Goal: Task Accomplishment & Management: Manage account settings

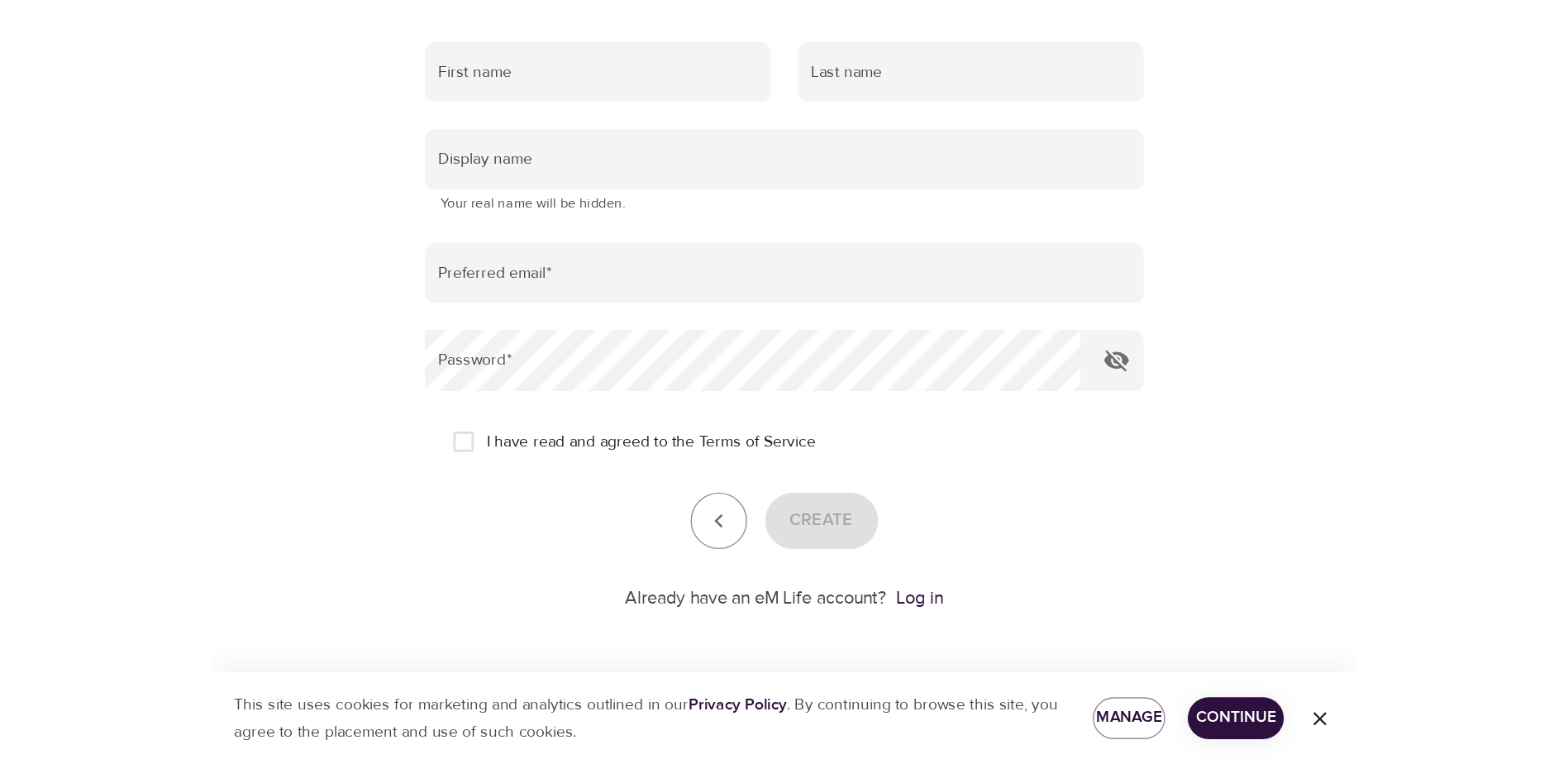
scroll to position [94, 0]
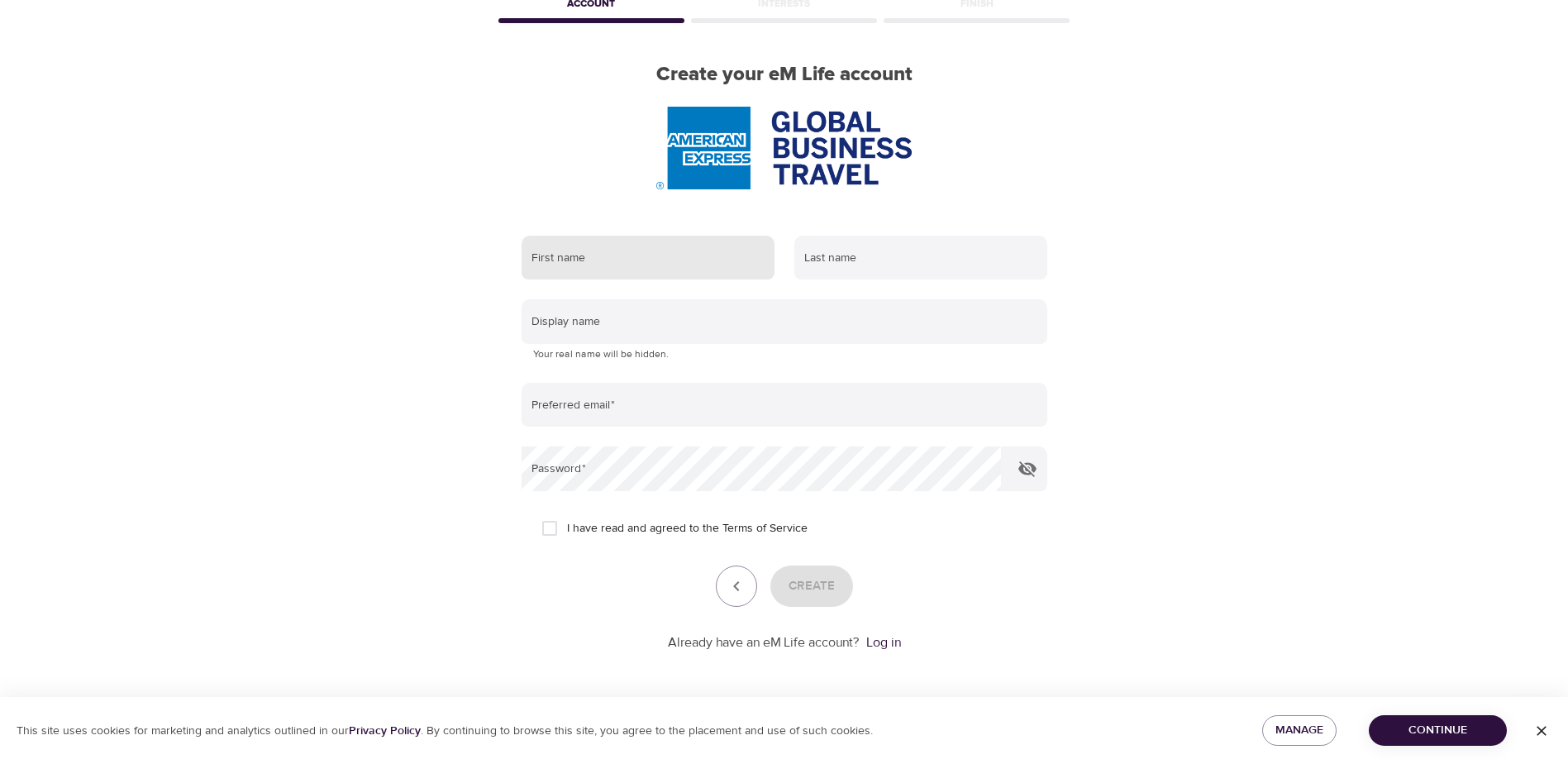
click at [657, 249] on input "text" at bounding box center [647, 257] width 253 height 44
type input "[PERSON_NAME]"
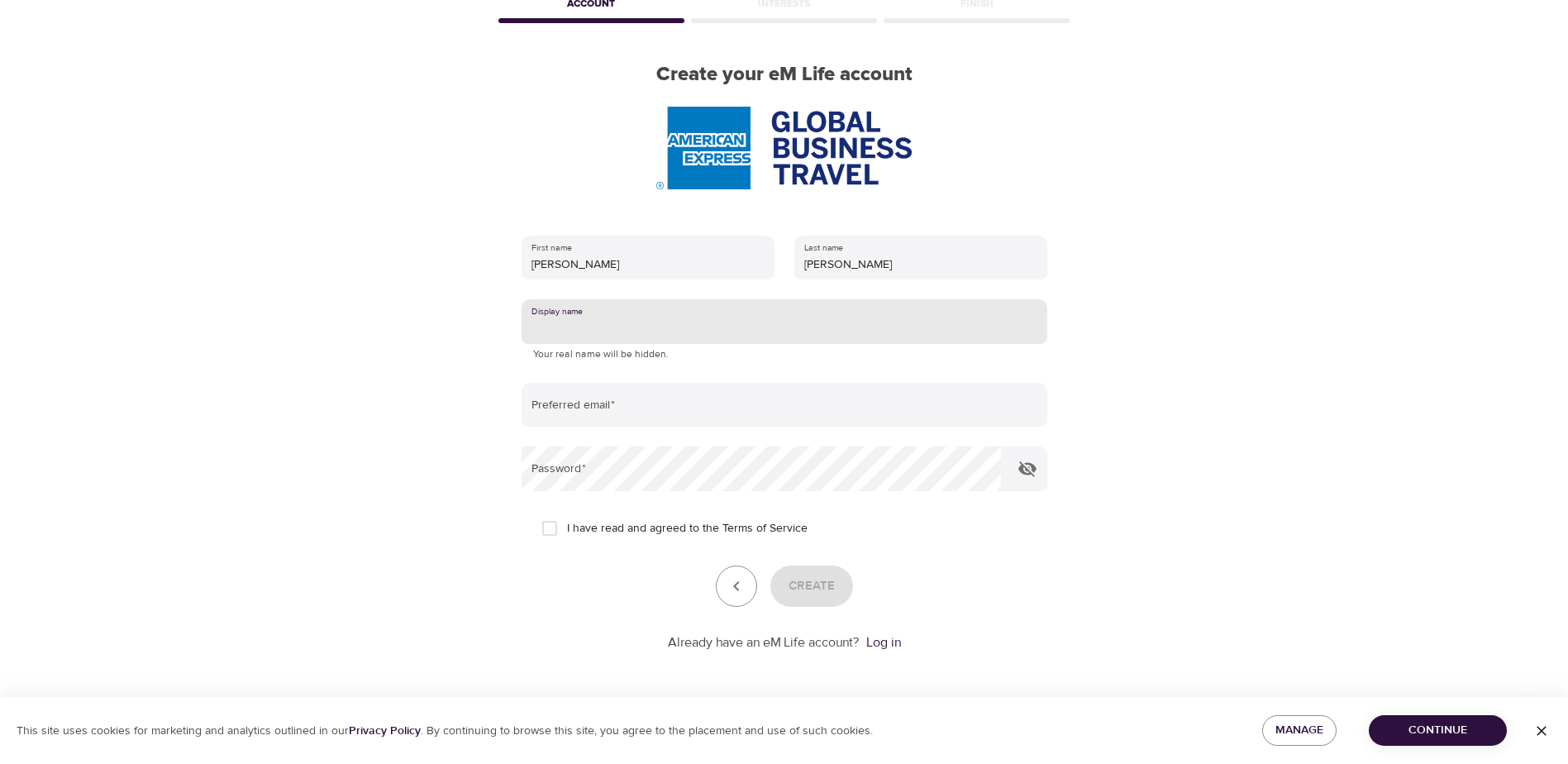
click at [622, 329] on input "text" at bounding box center [784, 321] width 526 height 44
type input "Kekouji"
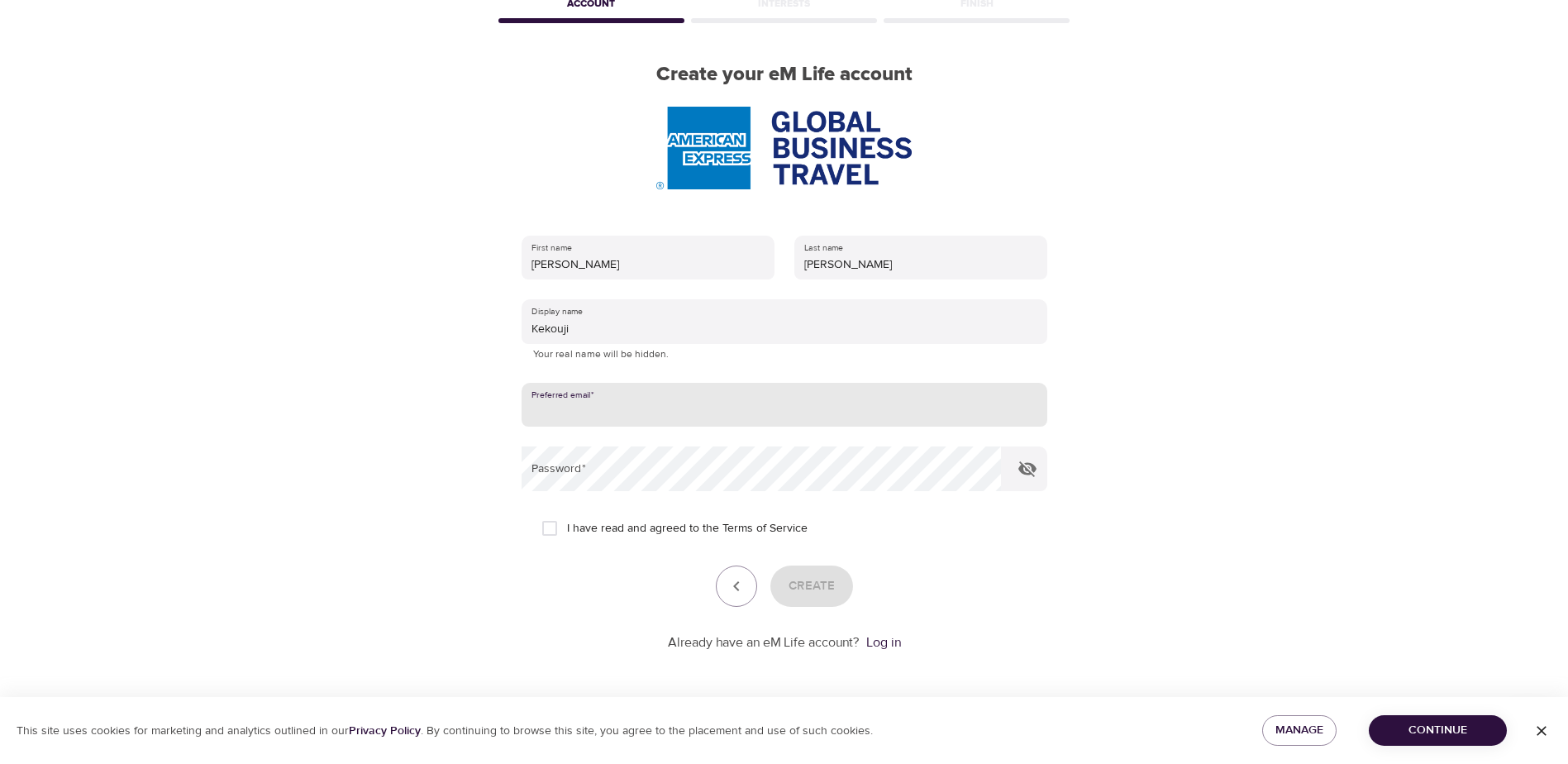
click at [622, 406] on input "email" at bounding box center [784, 404] width 526 height 44
type input "[PERSON_NAME][EMAIL_ADDRESS][PERSON_NAME][DOMAIN_NAME]"
click at [552, 523] on input "I have read and agreed to the Terms of Service" at bounding box center [549, 528] width 34 height 34
checkbox input "true"
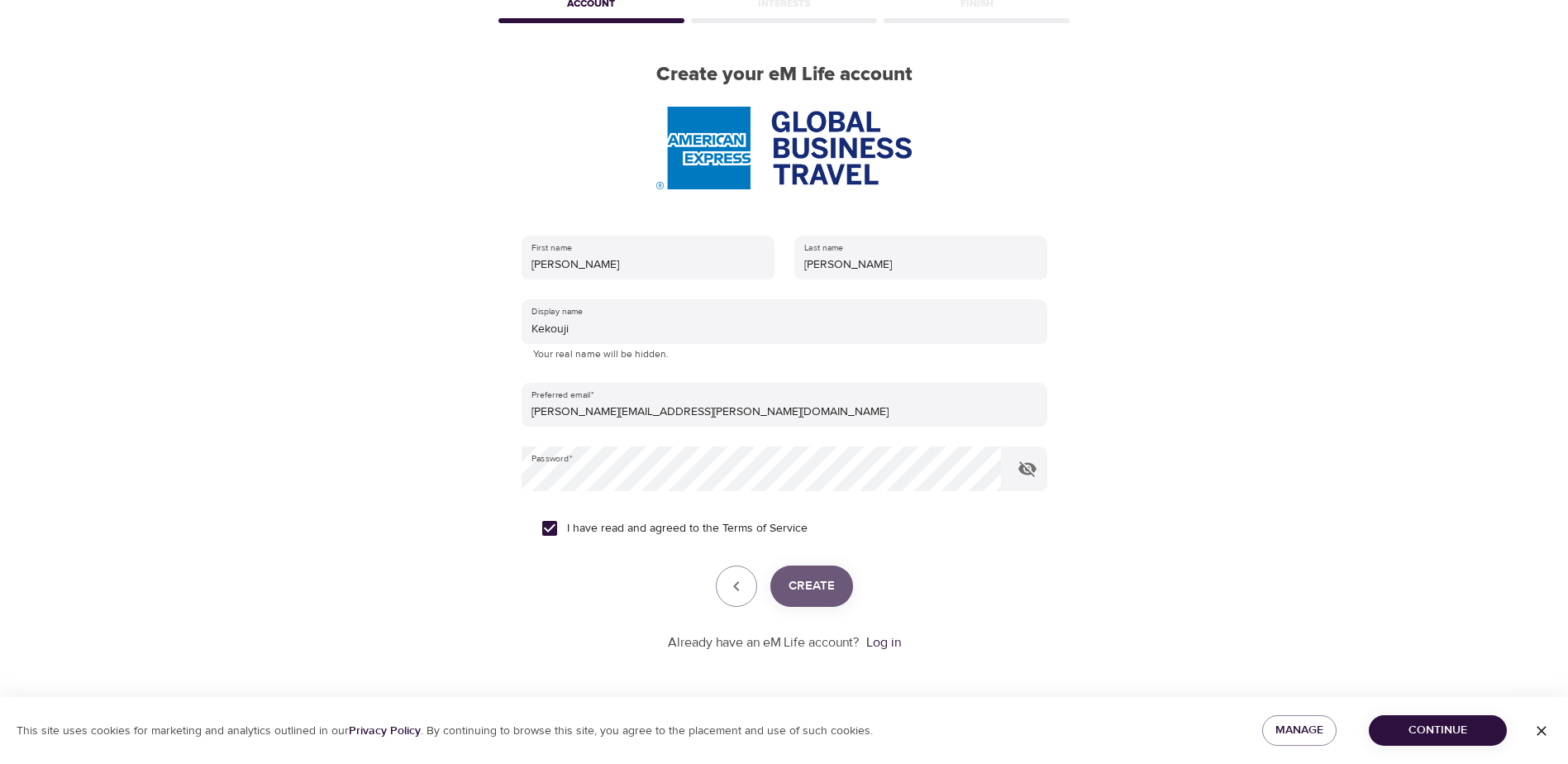
click at [824, 558] on span "Create" at bounding box center [811, 586] width 46 height 22
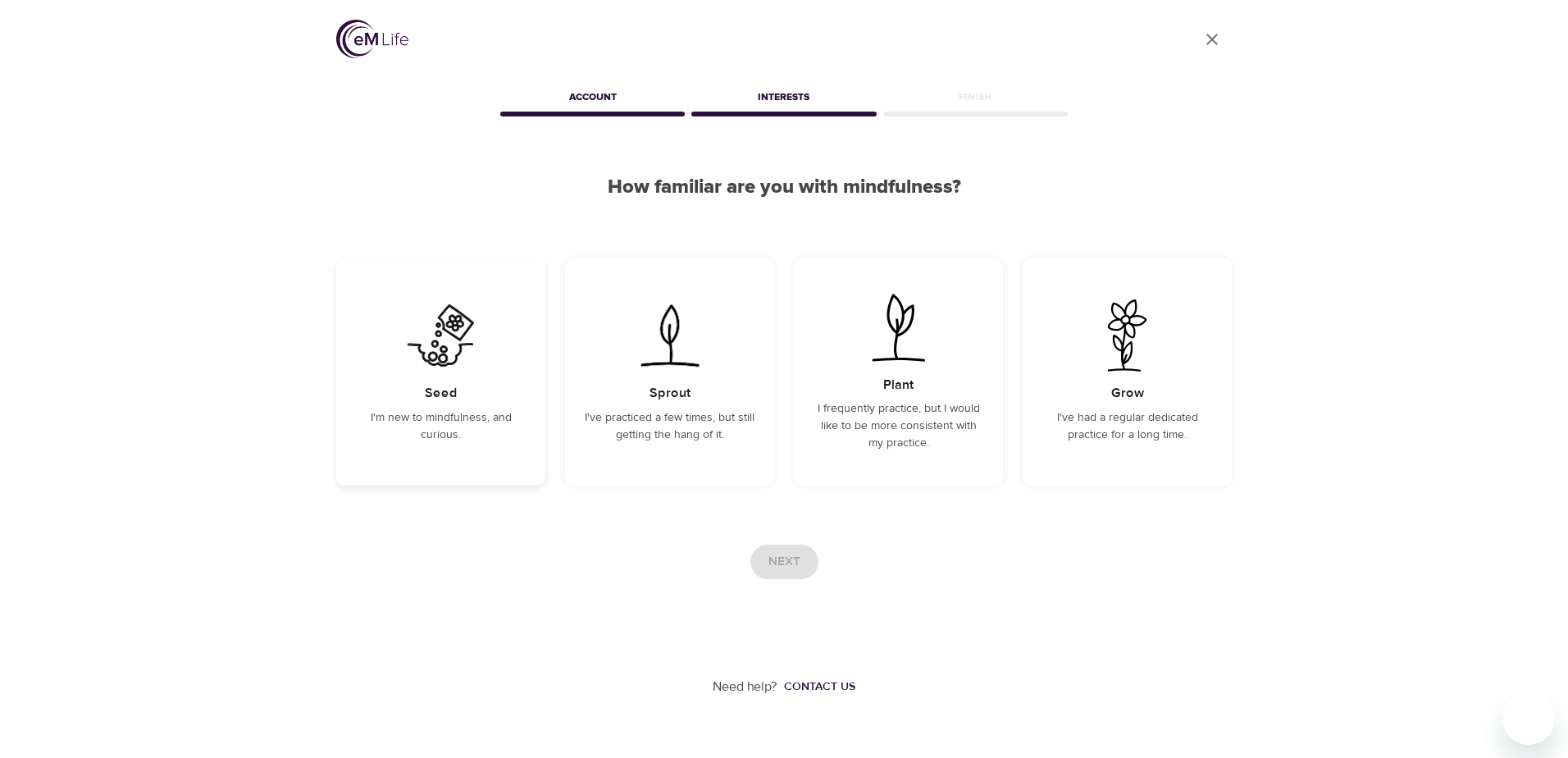
click at [437, 359] on img at bounding box center [441, 335] width 83 height 72
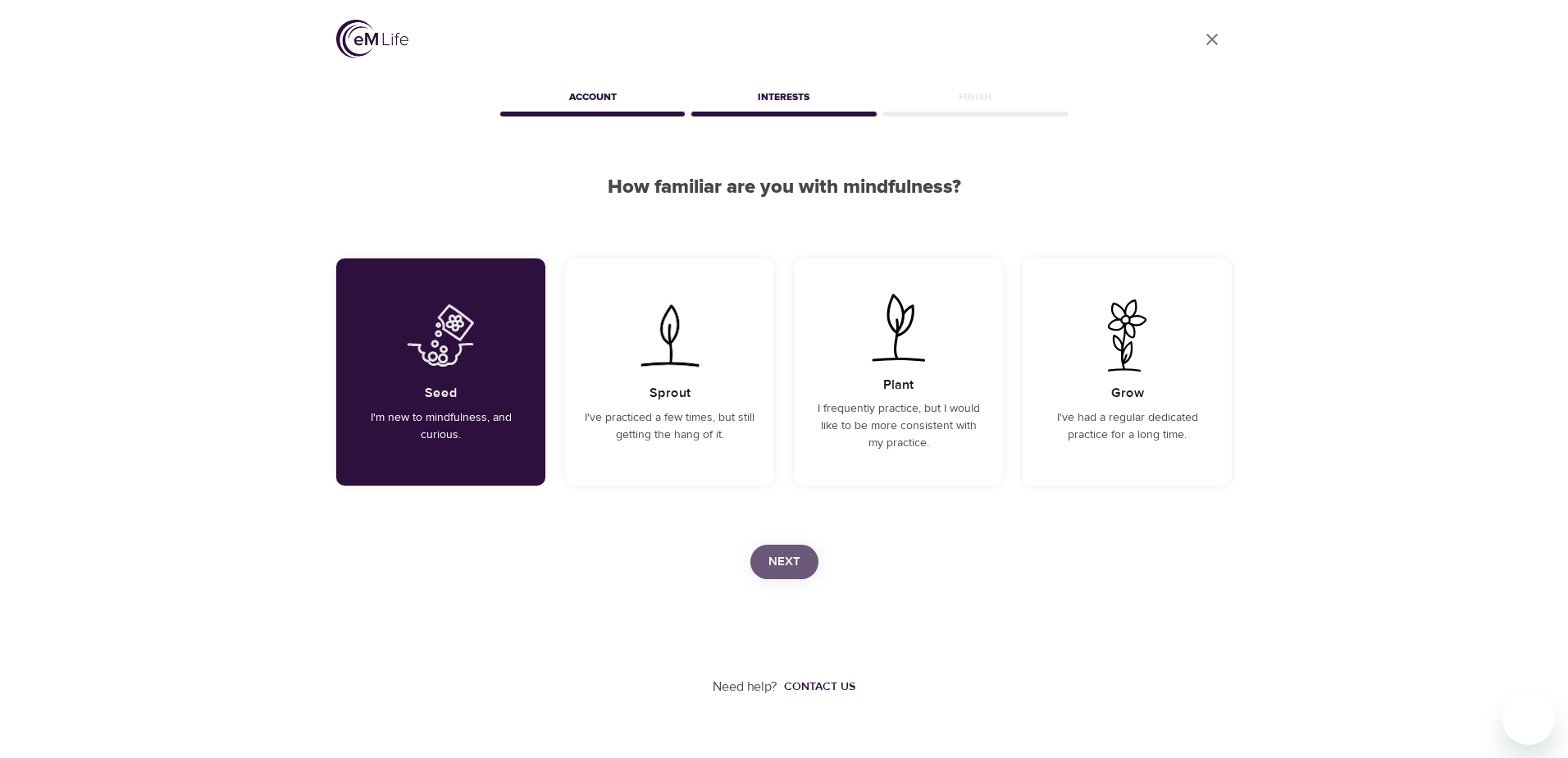
click at [806, 554] on button "Next" at bounding box center [784, 562] width 68 height 34
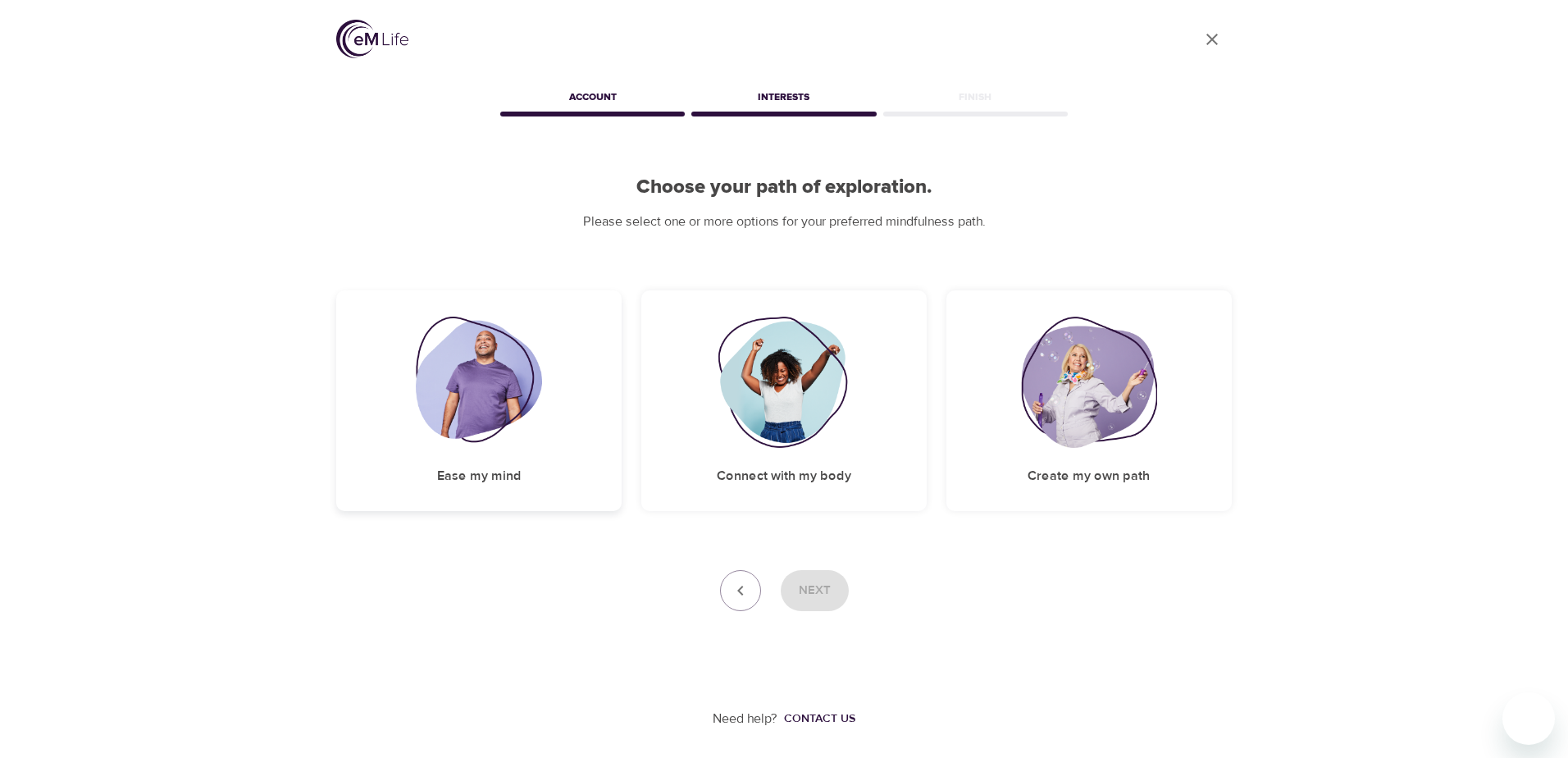
click at [569, 365] on div "Ease my mind" at bounding box center [478, 400] width 285 height 220
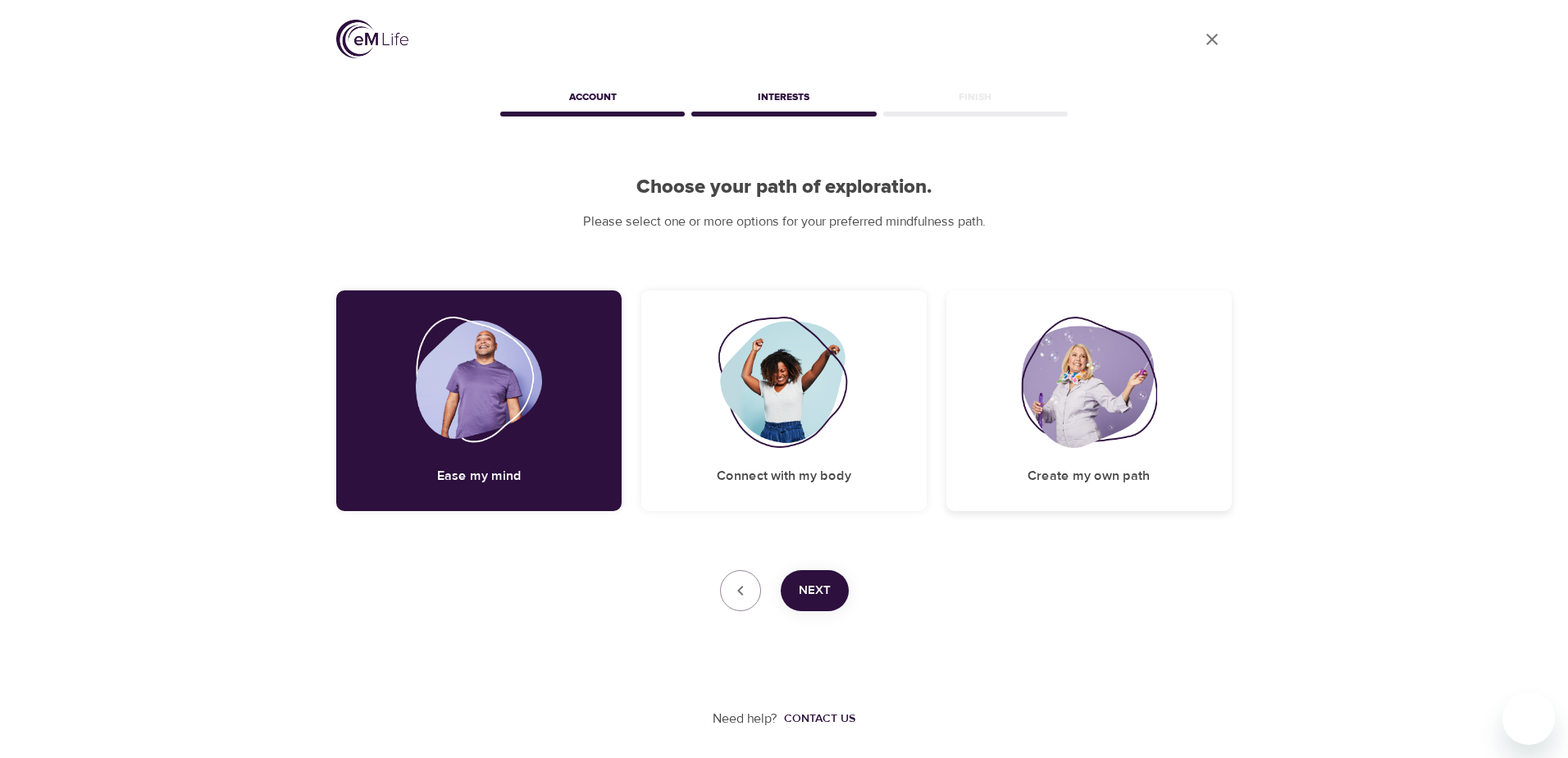
click at [830, 376] on img at bounding box center [1088, 382] width 136 height 131
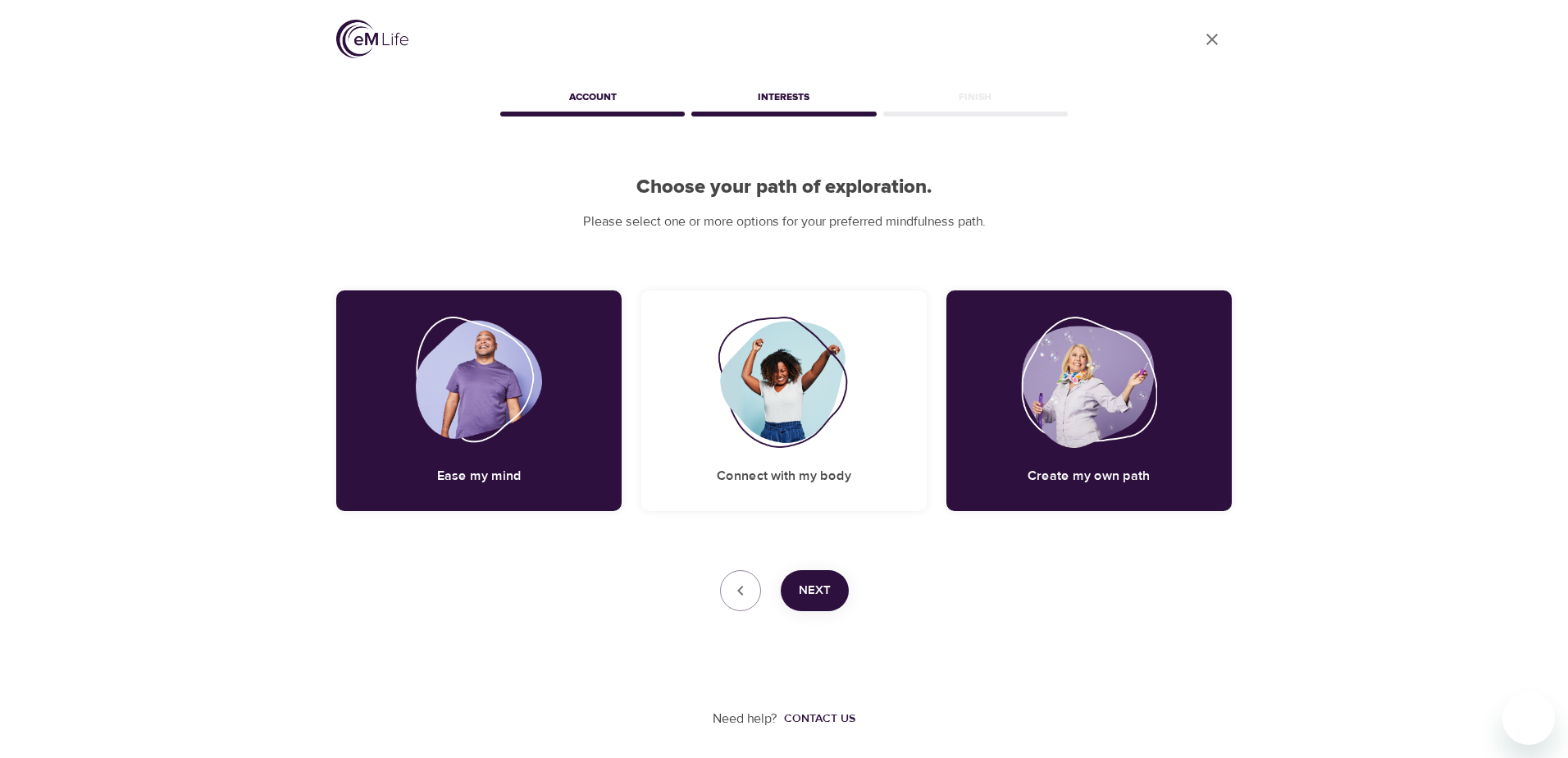
click at [822, 554] on span "Next" at bounding box center [815, 591] width 32 height 22
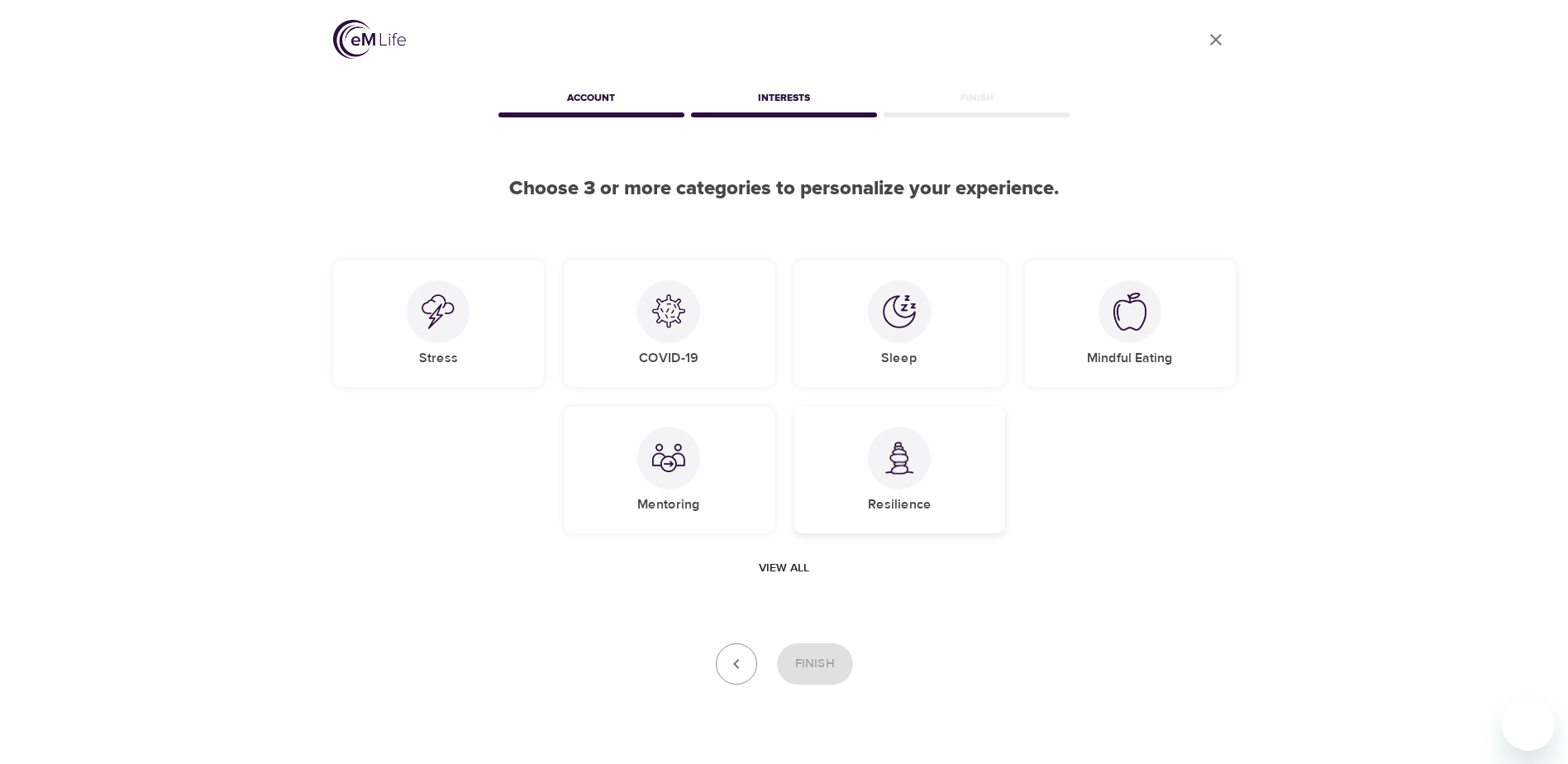
drag, startPoint x: 889, startPoint y: 468, endPoint x: 914, endPoint y: 450, distance: 30.8
click at [837, 467] on img at bounding box center [899, 458] width 33 height 34
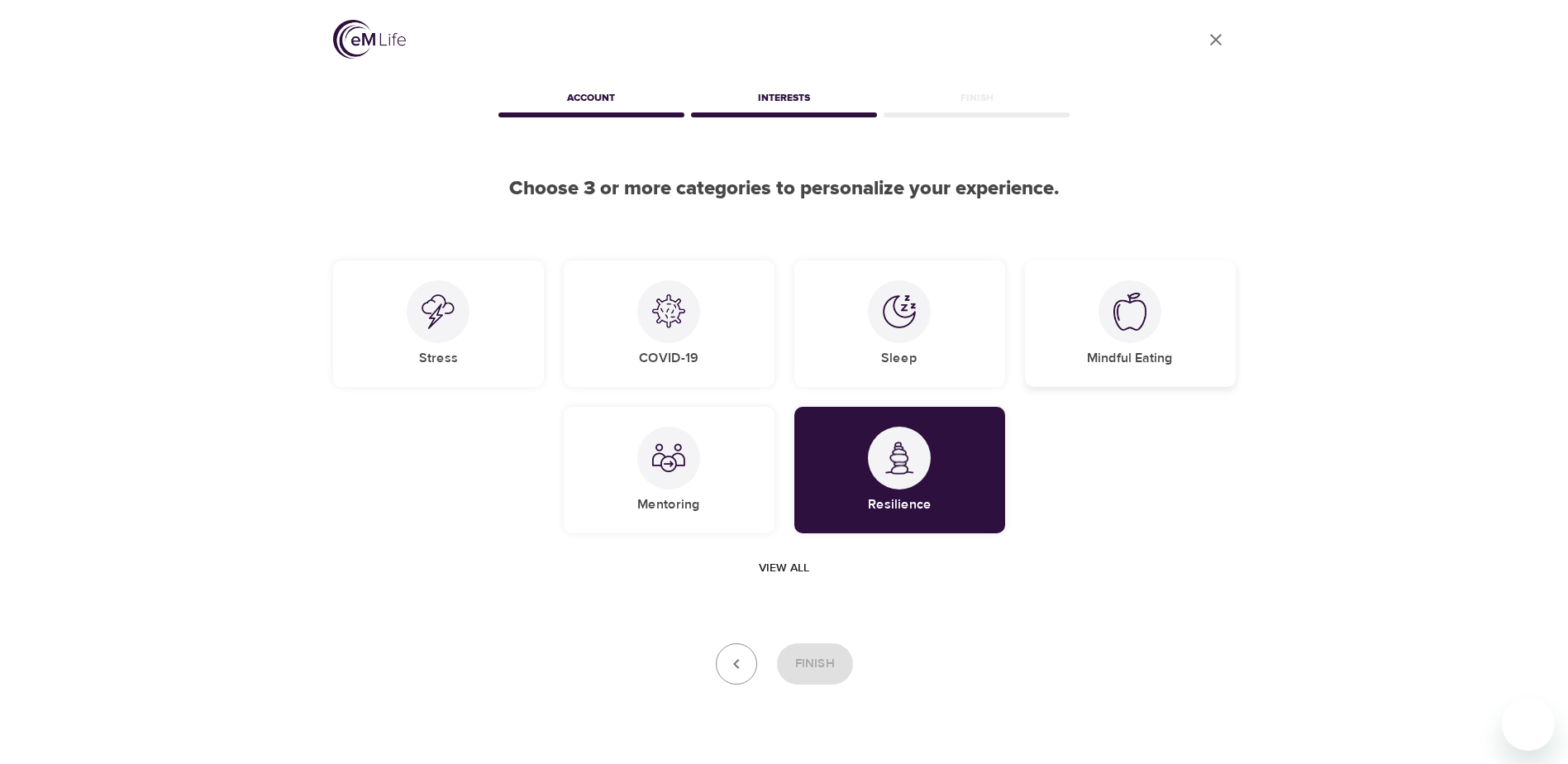
click at [837, 315] on img at bounding box center [1129, 312] width 33 height 38
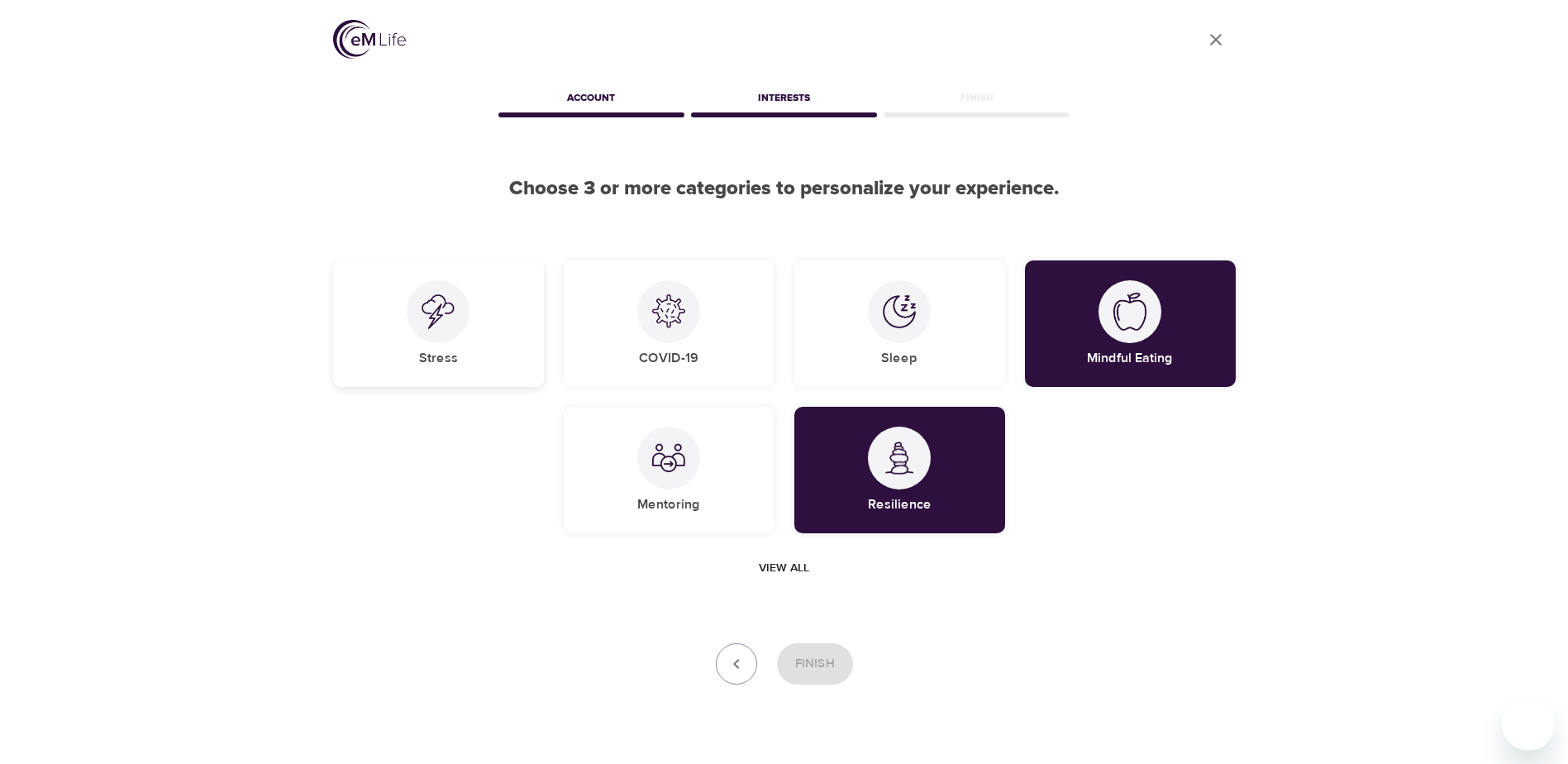
click at [432, 323] on img at bounding box center [438, 312] width 33 height 34
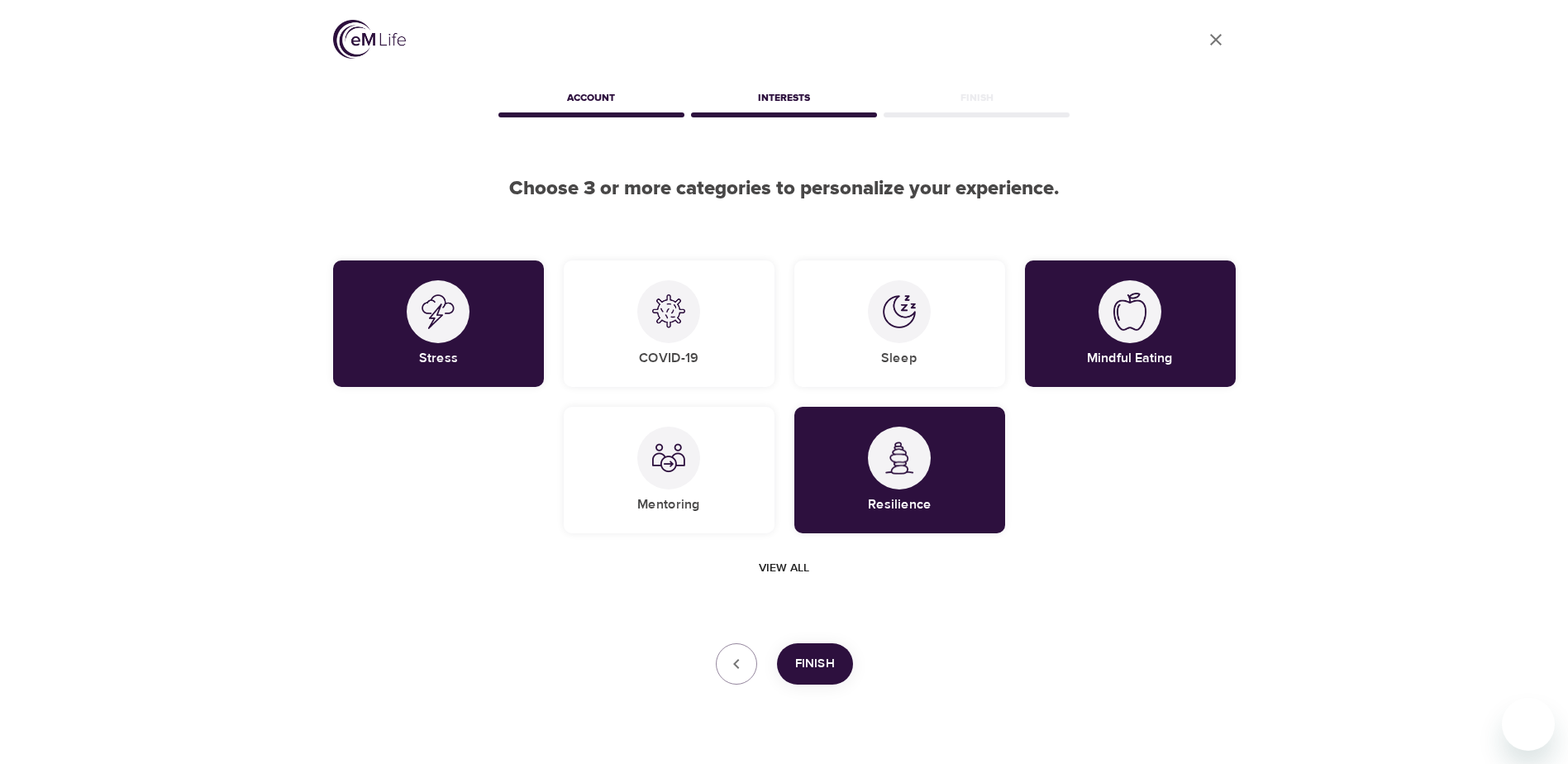
click at [793, 558] on span "View all" at bounding box center [784, 568] width 51 height 21
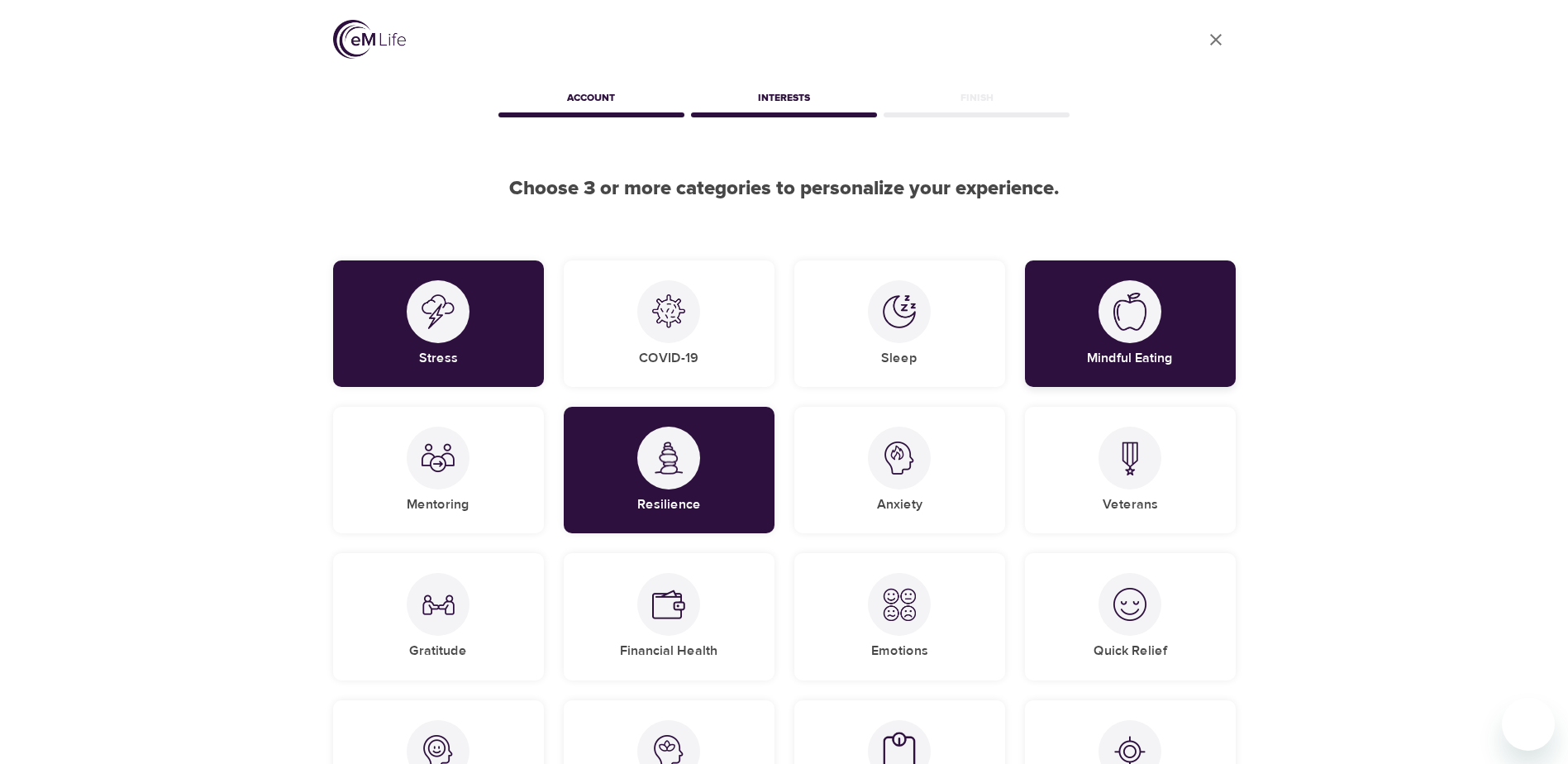
click at [837, 338] on div "Mindful Eating" at bounding box center [1130, 324] width 211 height 127
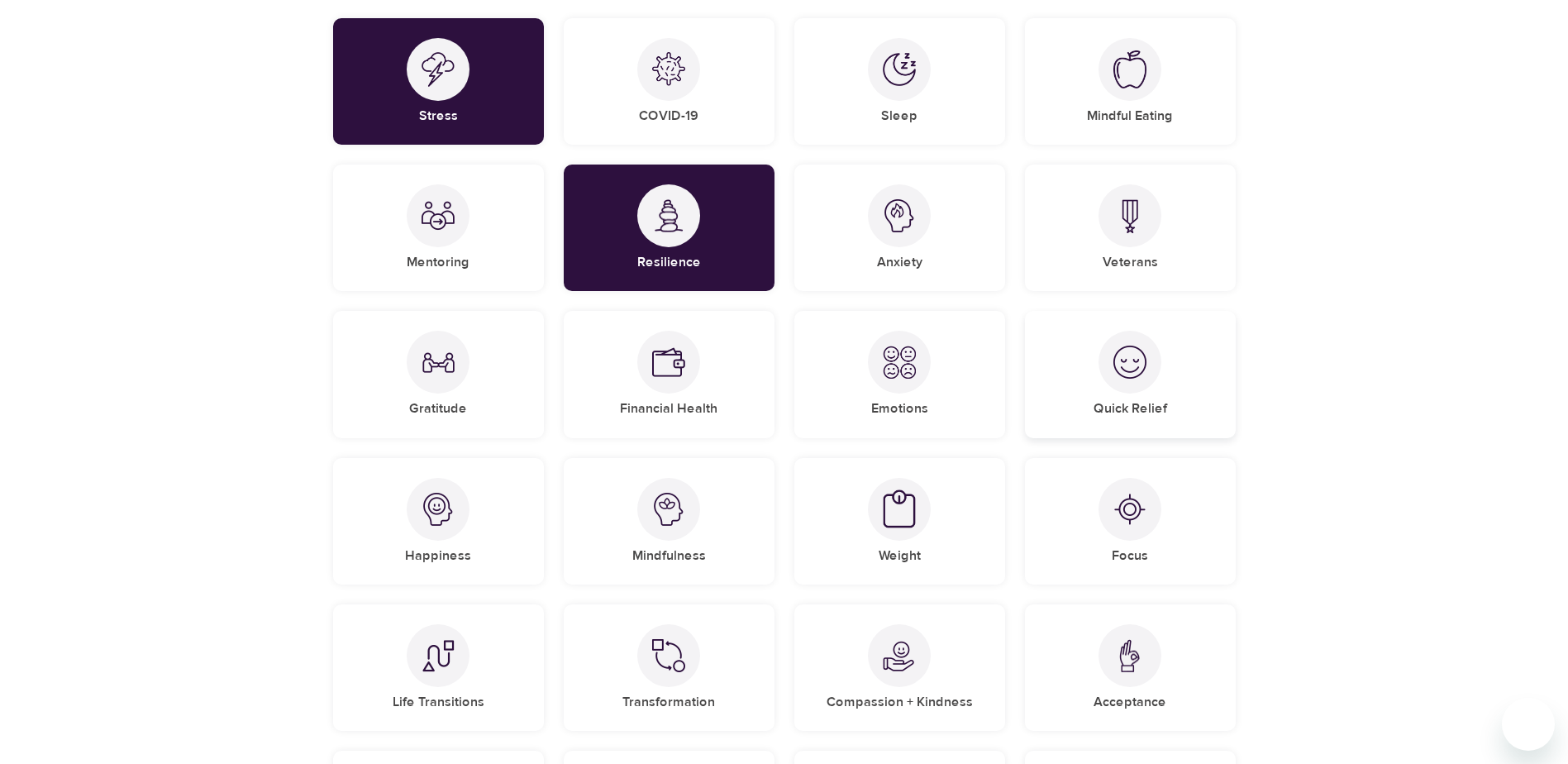
scroll to position [248, 0]
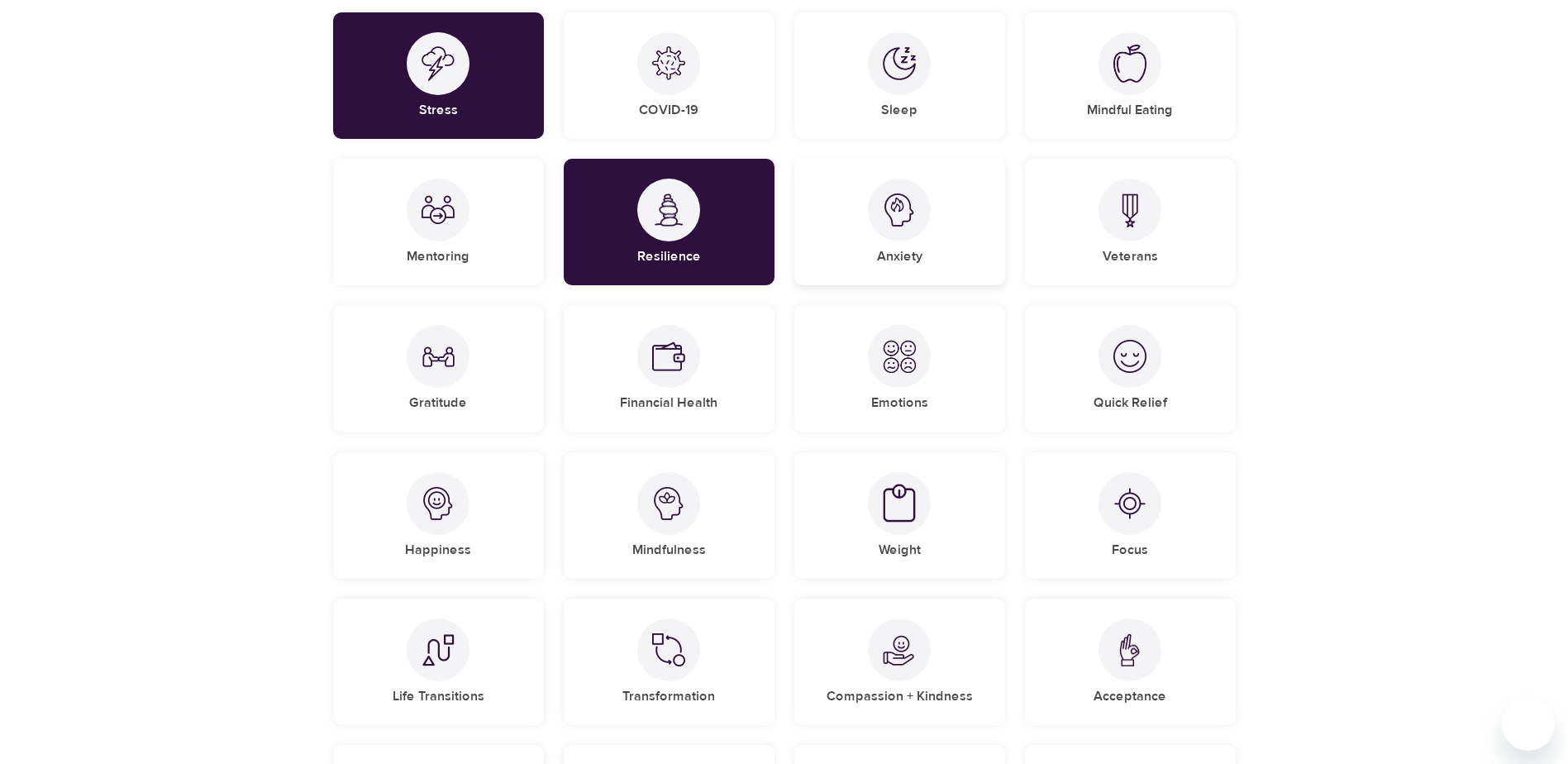
click at [837, 235] on div at bounding box center [899, 209] width 63 height 63
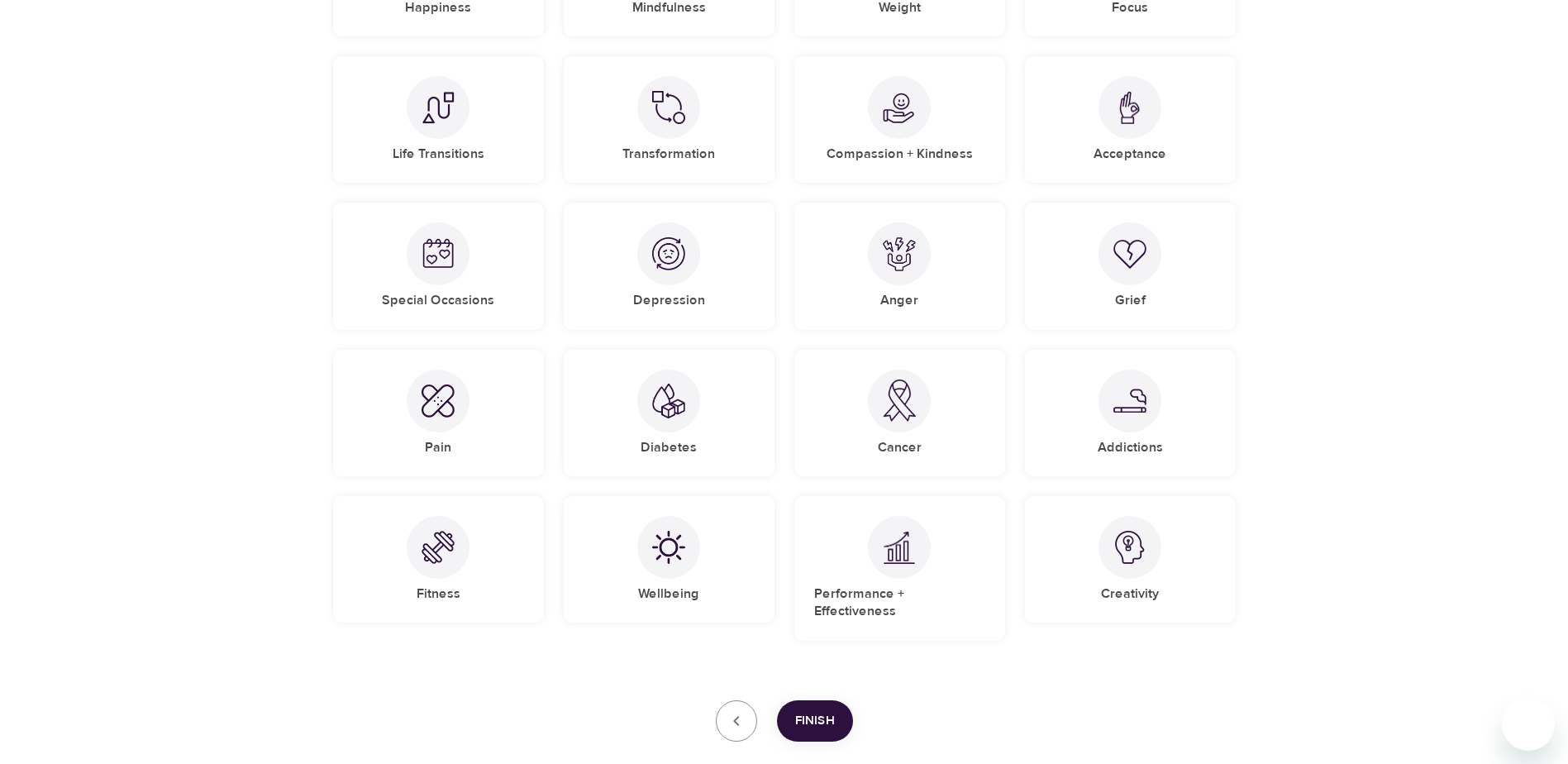
scroll to position [827, 0]
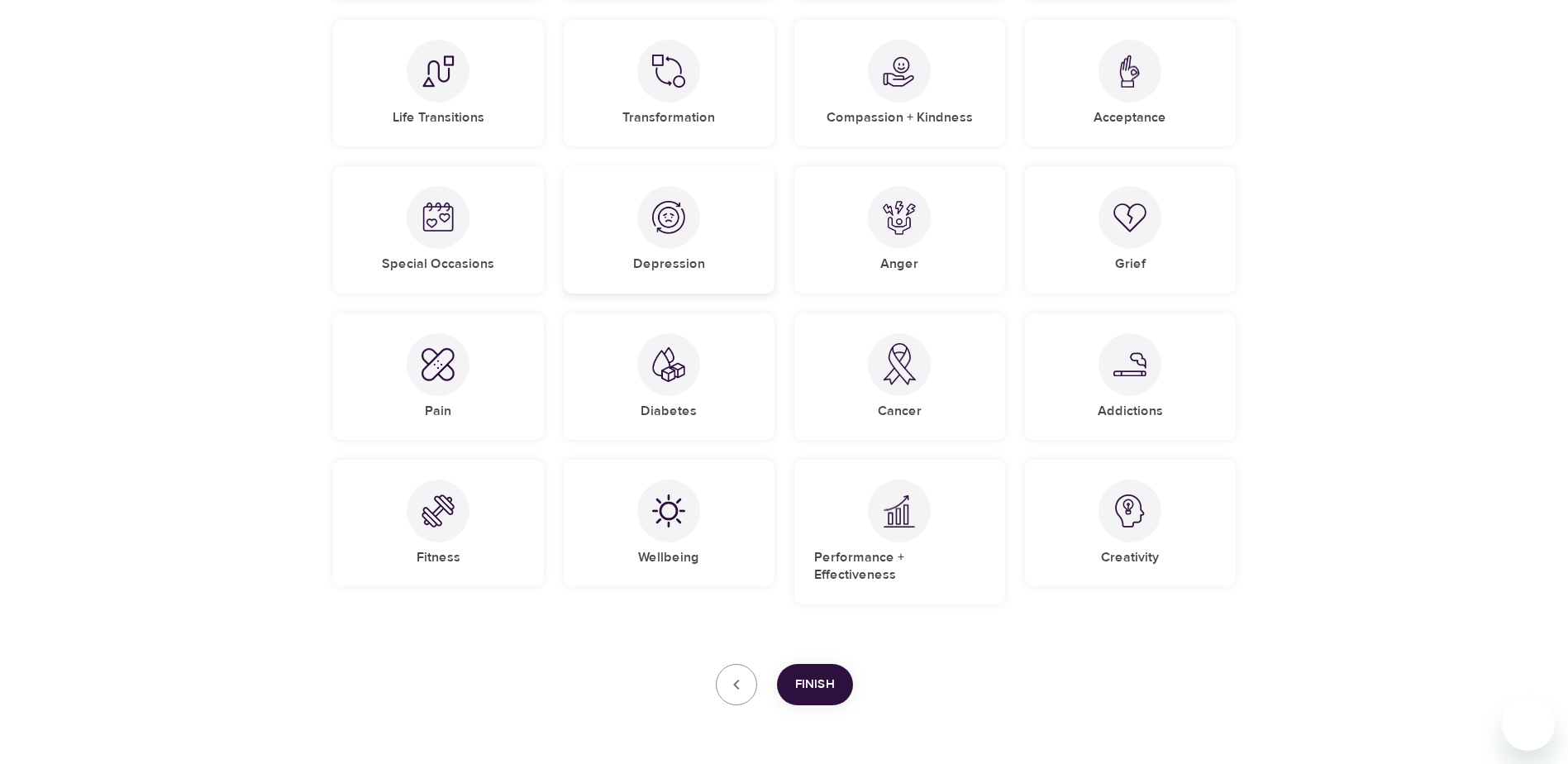
click at [663, 257] on h5 "Depression" at bounding box center [669, 264] width 72 height 17
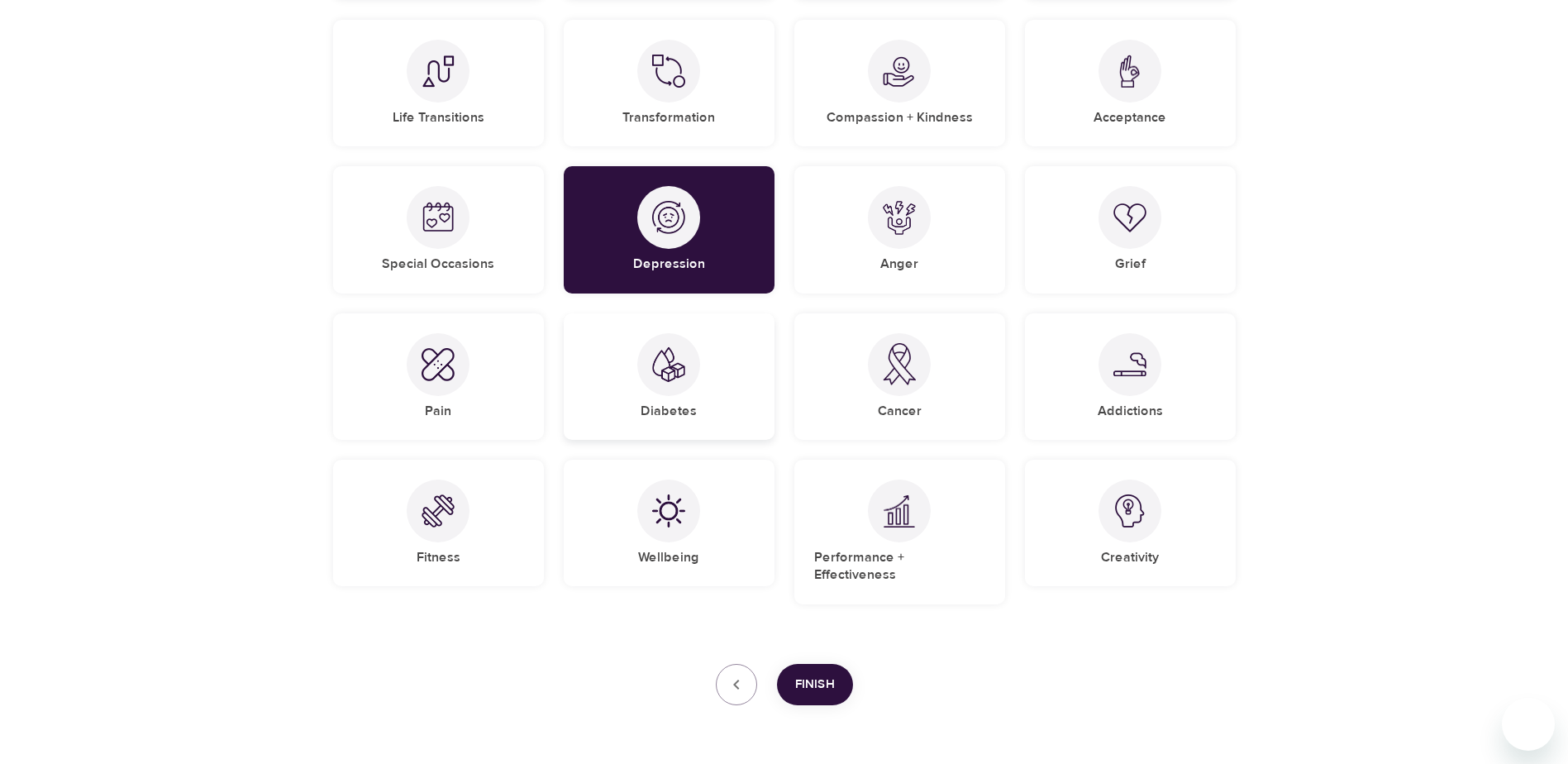
scroll to position [868, 0]
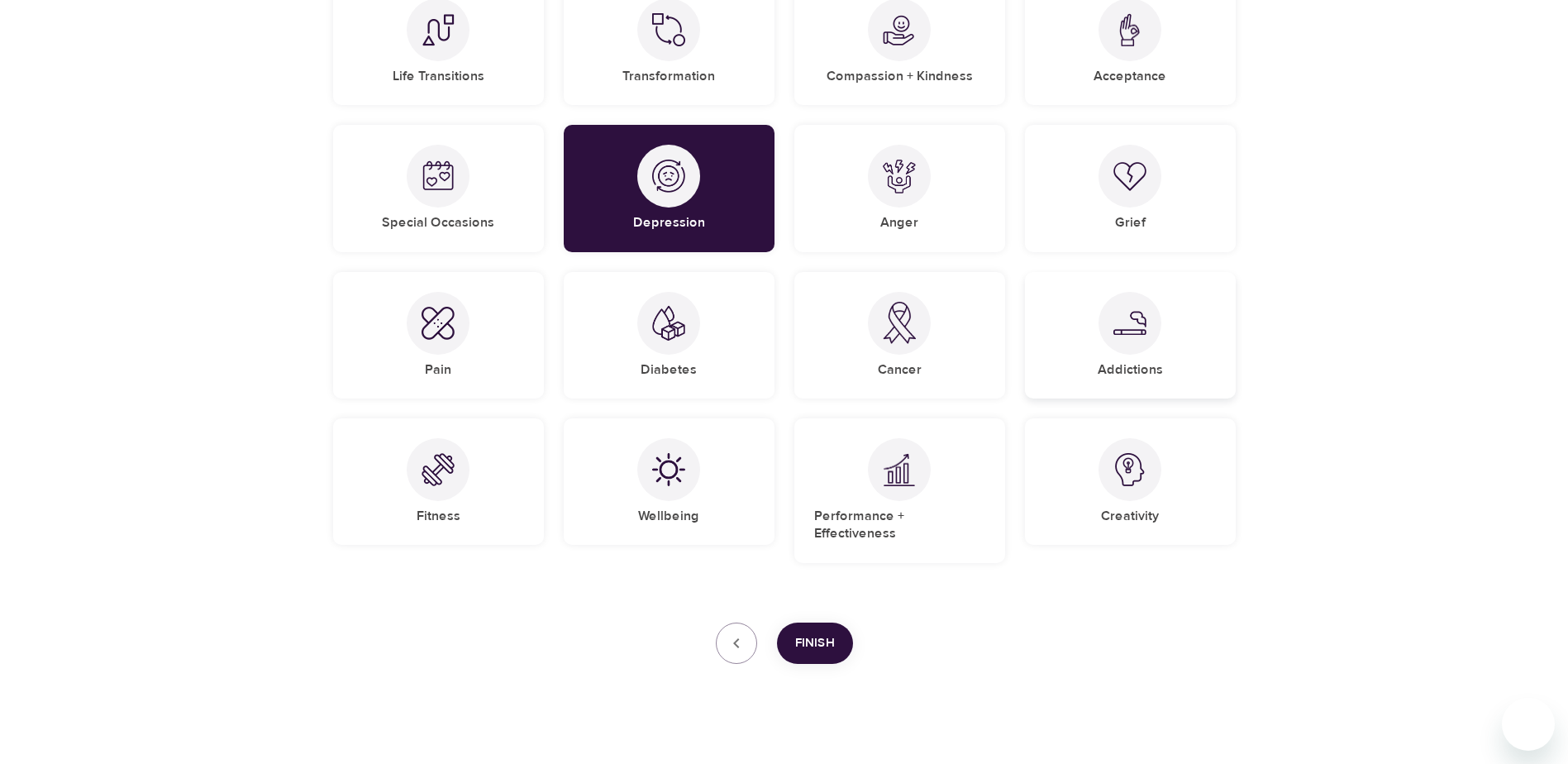
click at [837, 346] on div at bounding box center [1129, 323] width 63 height 63
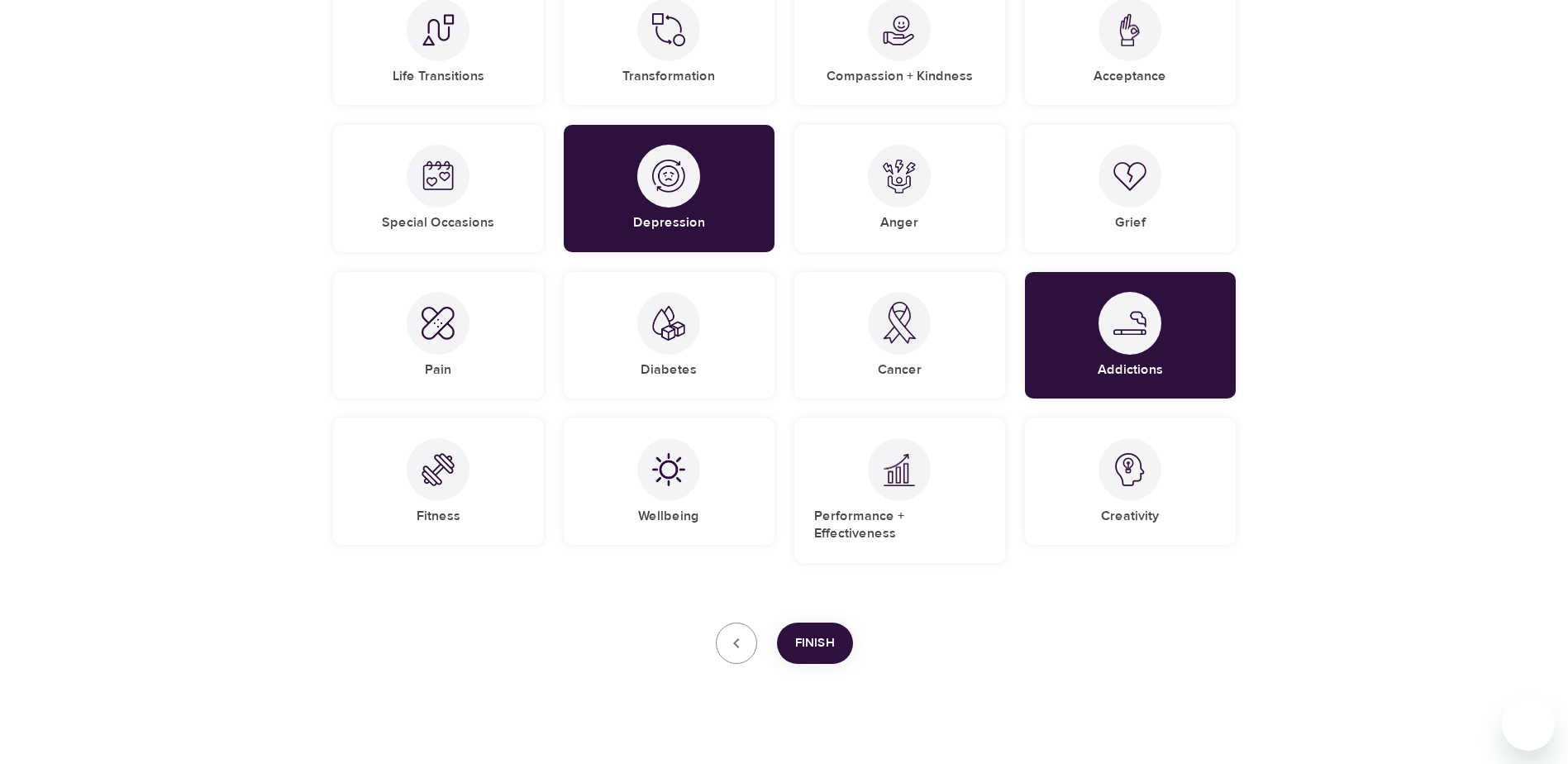
click at [828, 558] on span "Finish" at bounding box center [815, 643] width 40 height 22
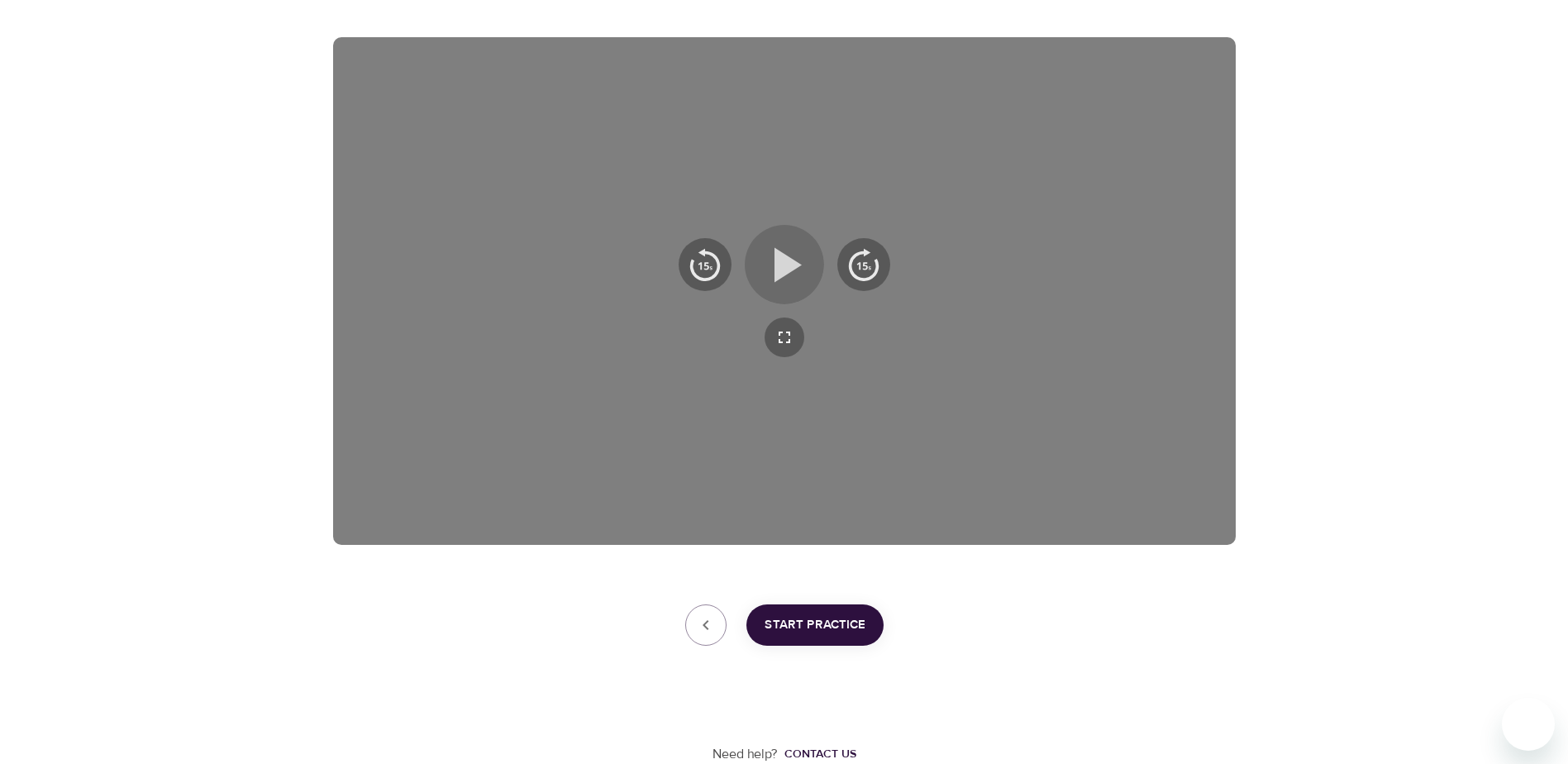
click at [799, 260] on icon "button" at bounding box center [785, 265] width 60 height 60
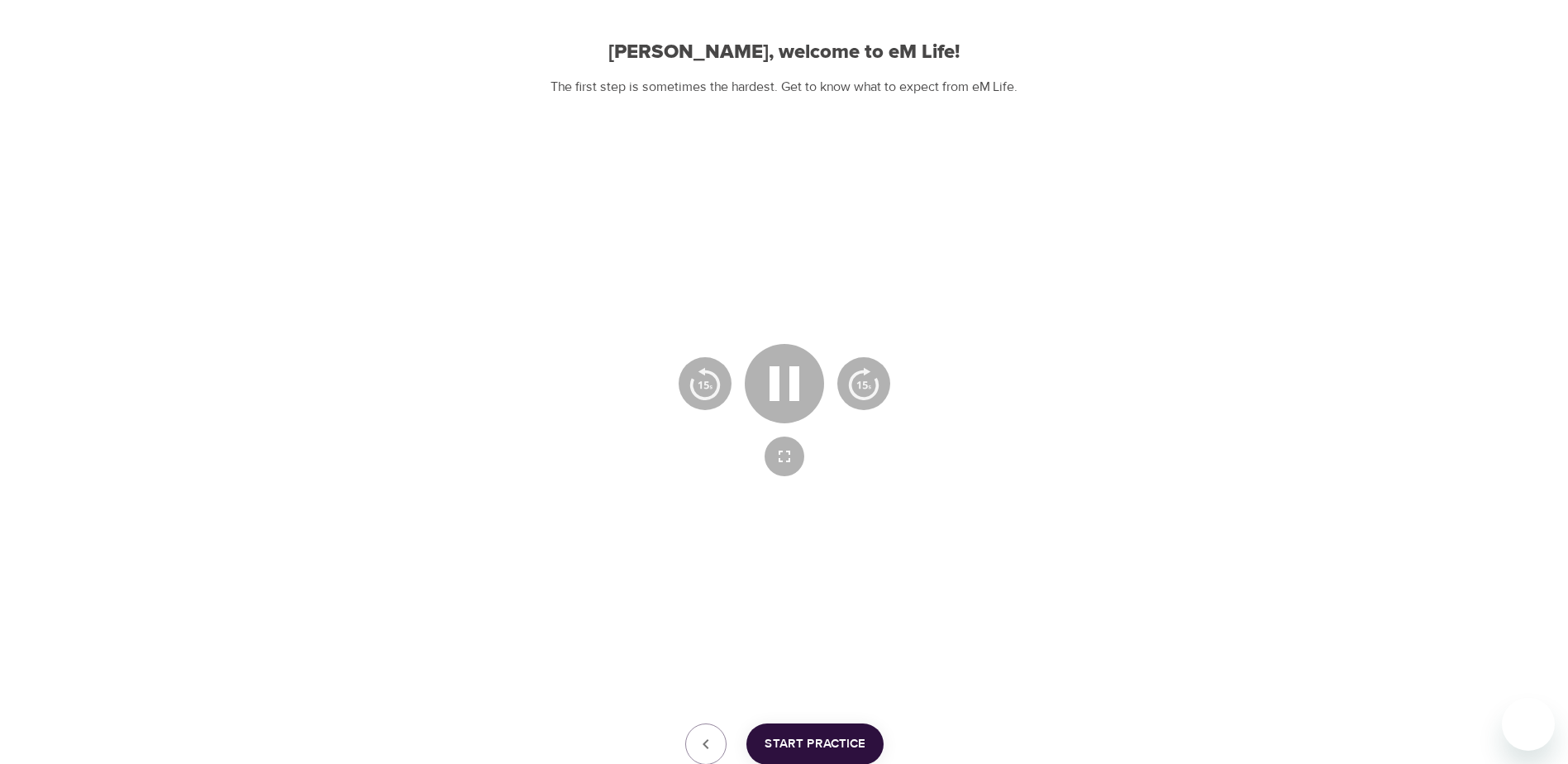
scroll to position [165, 0]
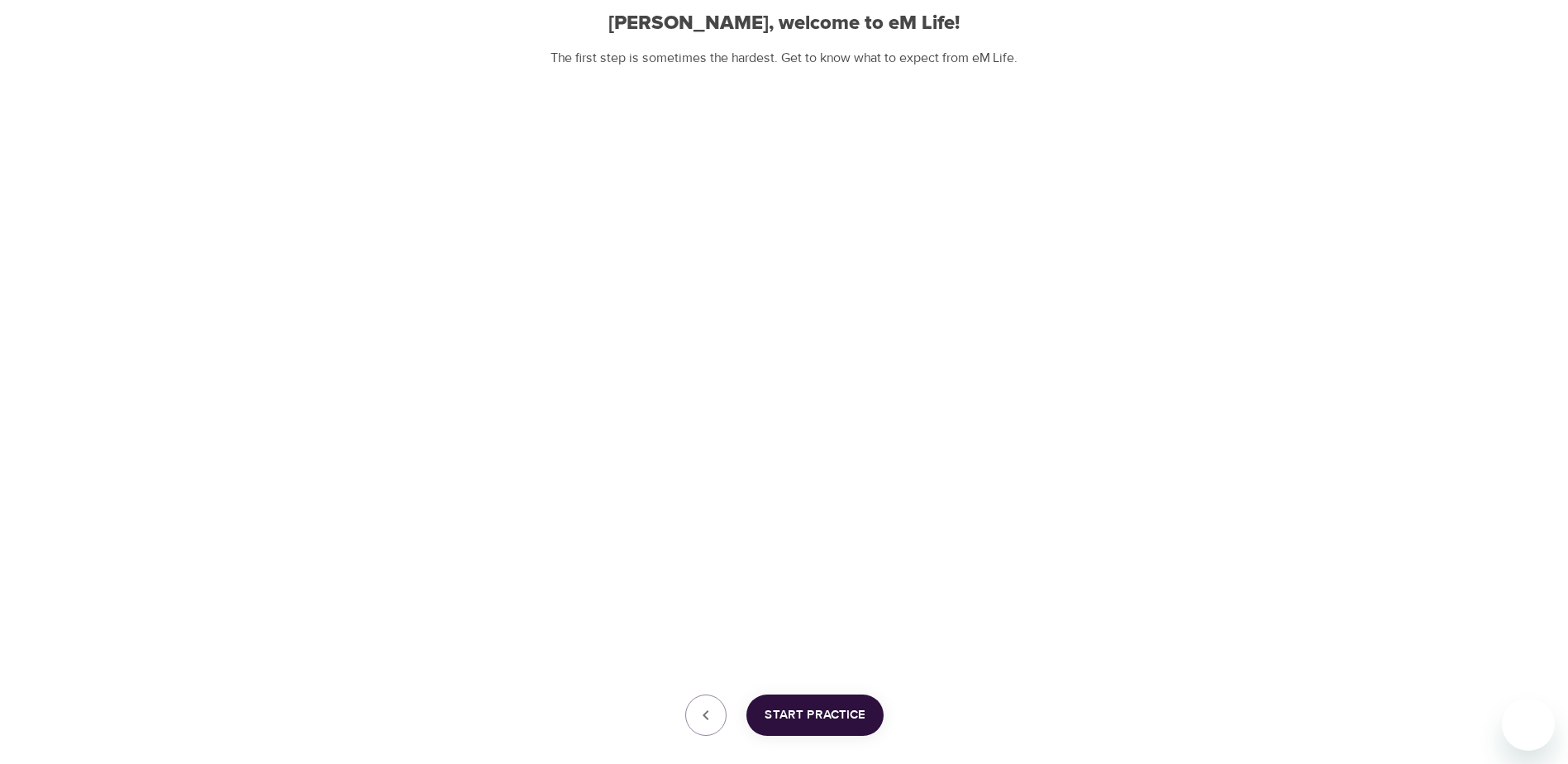
click at [837, 558] on span "Start Practice" at bounding box center [815, 715] width 101 height 22
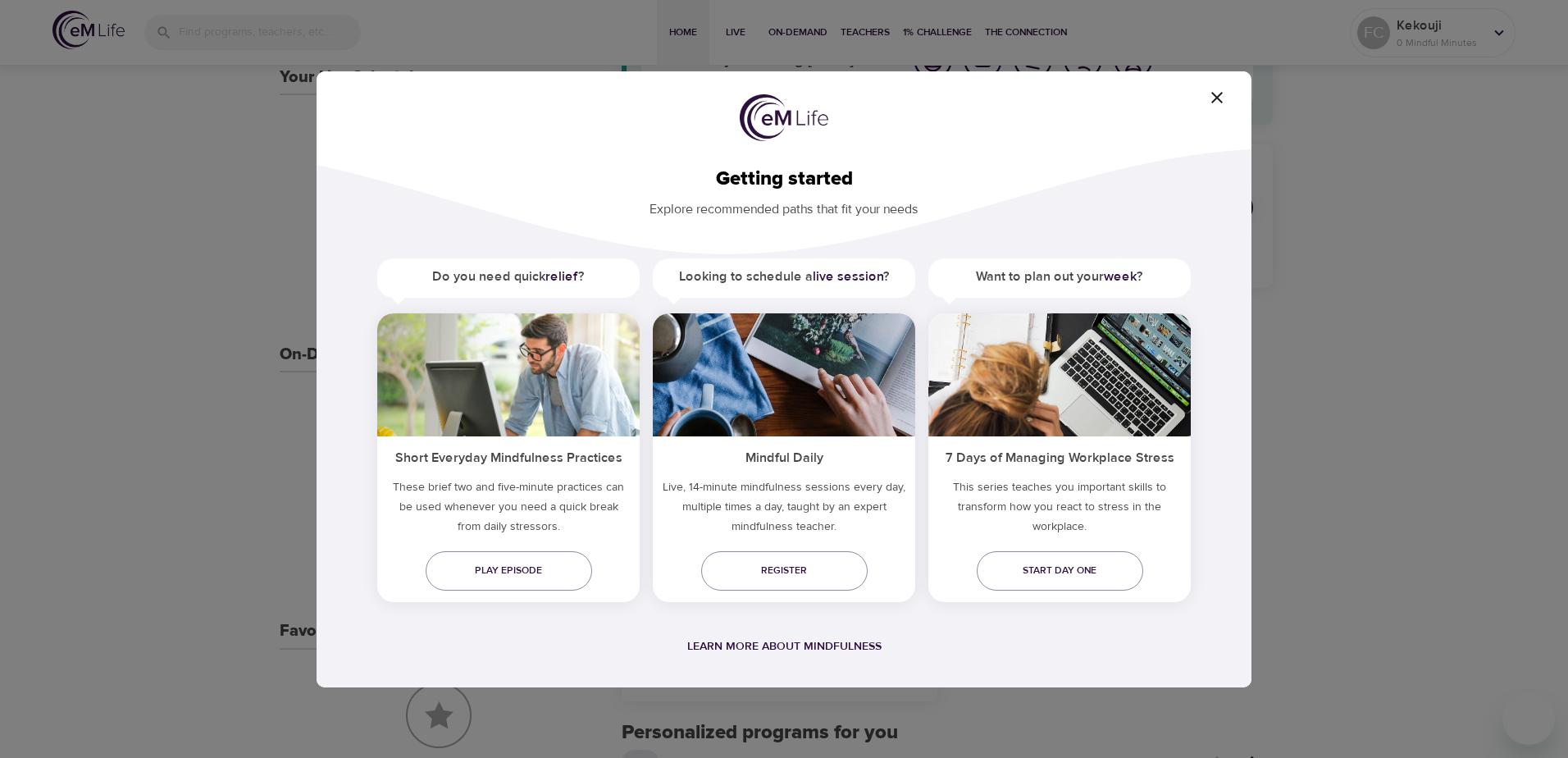
drag, startPoint x: 523, startPoint y: 274, endPoint x: 1012, endPoint y: 129, distance: 510.0
click at [830, 133] on div "Getting started Explore recommended paths that fit your needs Do you need quick…" at bounding box center [784, 379] width 935 height 616
click at [830, 88] on span "button" at bounding box center [1216, 98] width 40 height 20
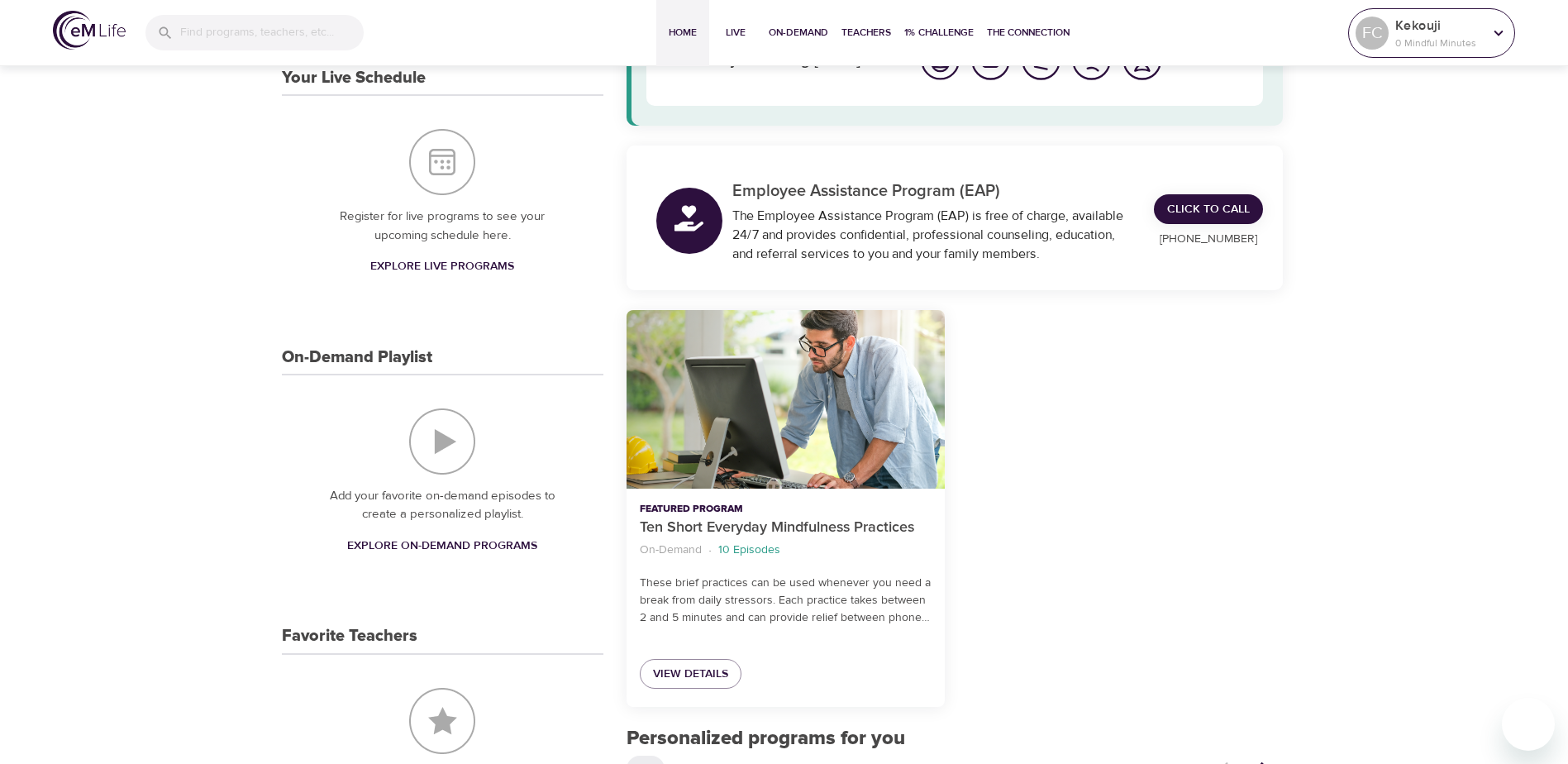
click at [837, 30] on p "Kekouji" at bounding box center [1438, 25] width 88 height 20
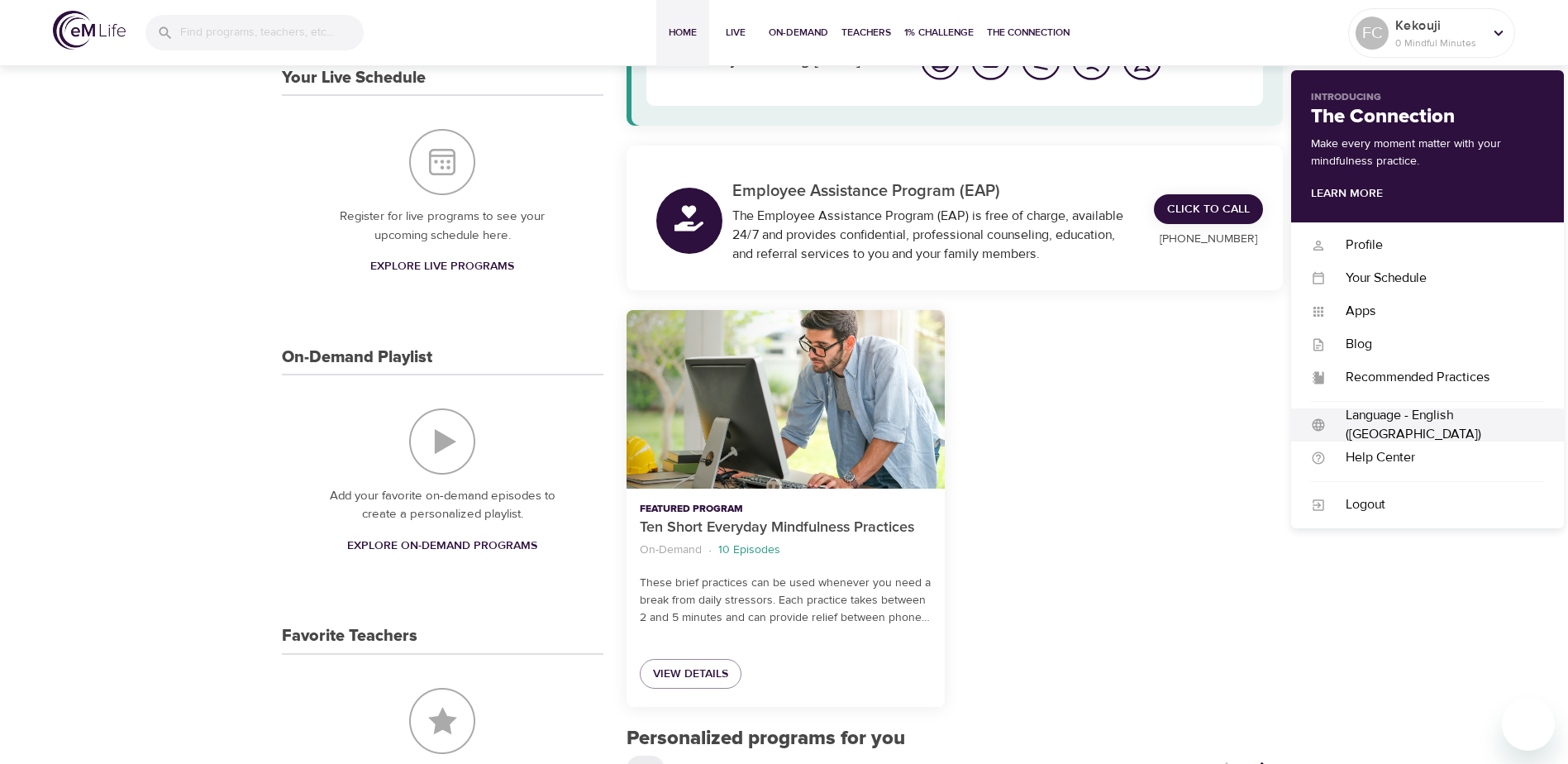
click at [837, 430] on div "Language - English ([GEOGRAPHIC_DATA])" at bounding box center [1435, 425] width 218 height 38
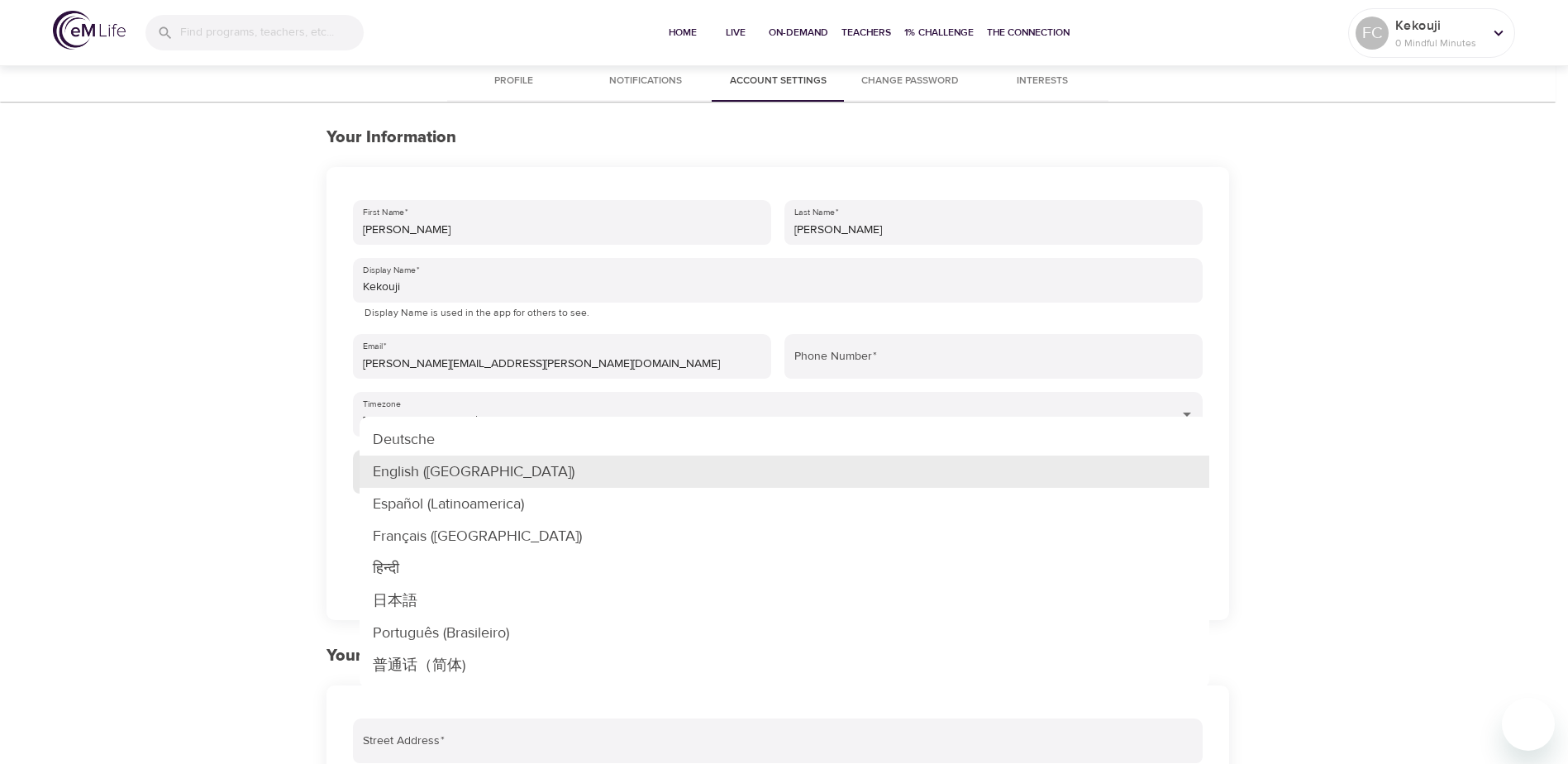
click at [519, 488] on body "Home Live On-Demand Teachers 1% Challenge The Connection FC Kekouji 0 Mindful M…" at bounding box center [784, 615] width 1568 height 1231
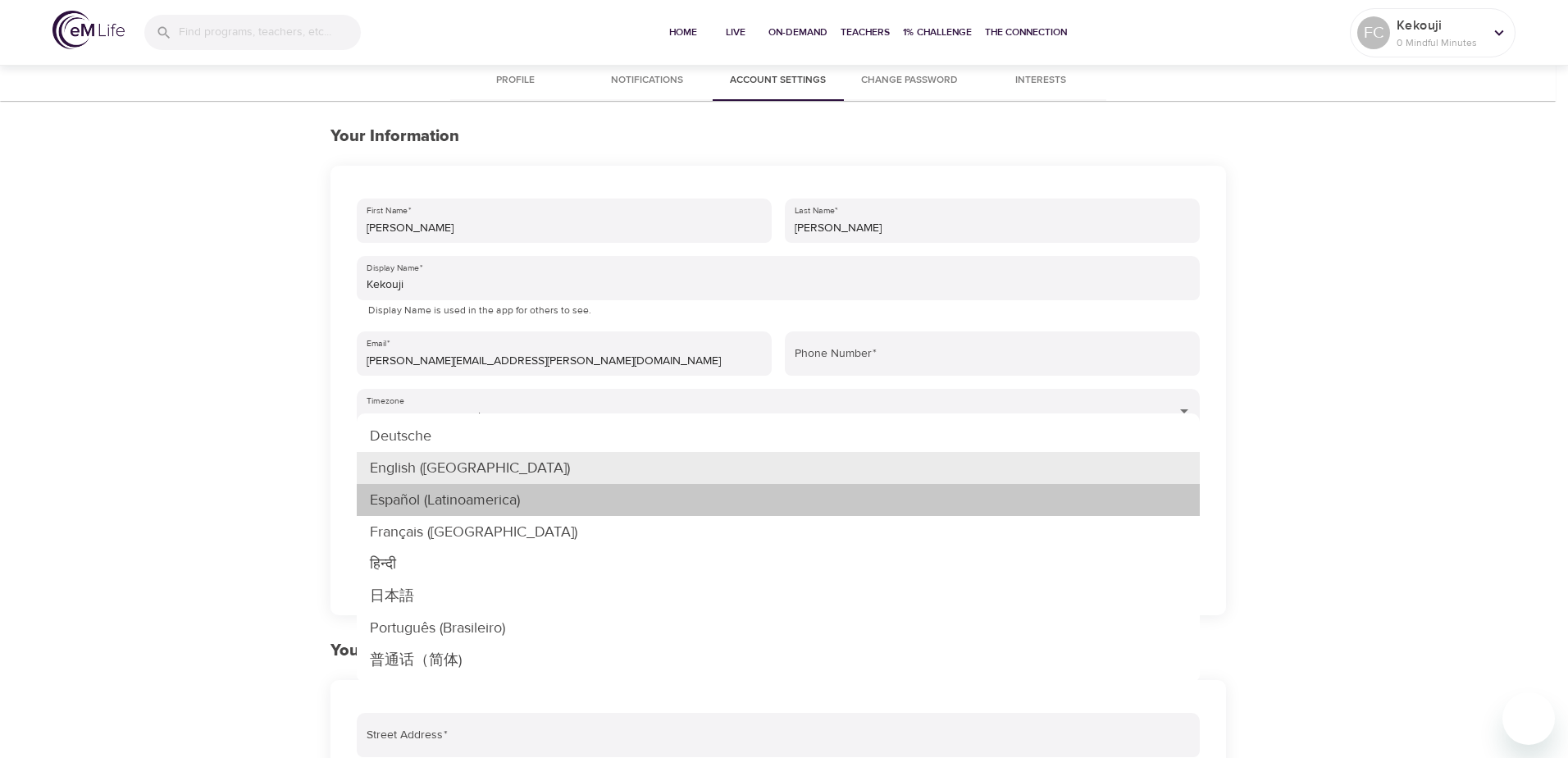
click at [480, 508] on li "Español (Latinoamerica)" at bounding box center [779, 500] width 843 height 32
type input "es-LA"
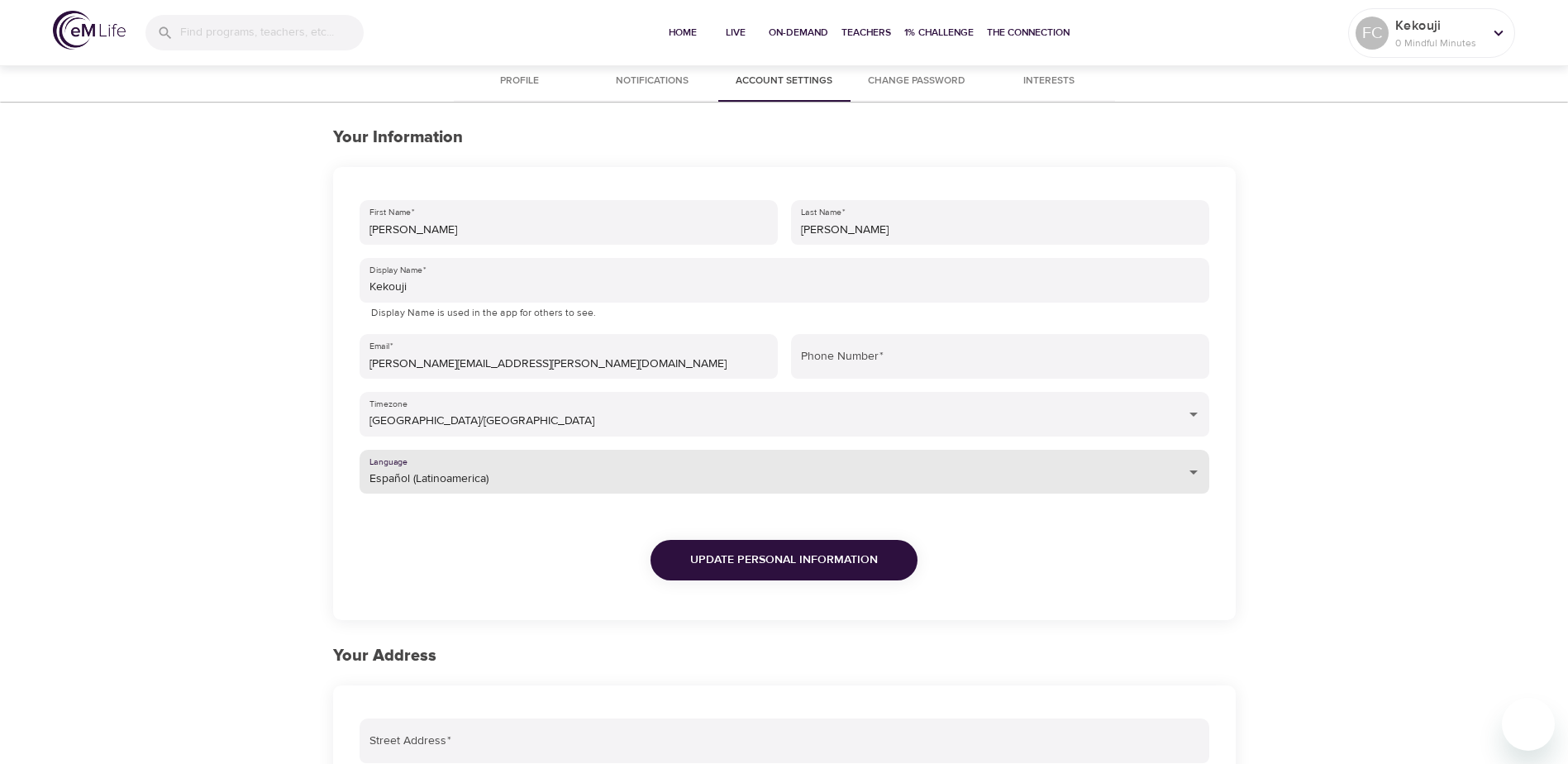
click at [830, 558] on span "Update Personal Information" at bounding box center [783, 559] width 188 height 21
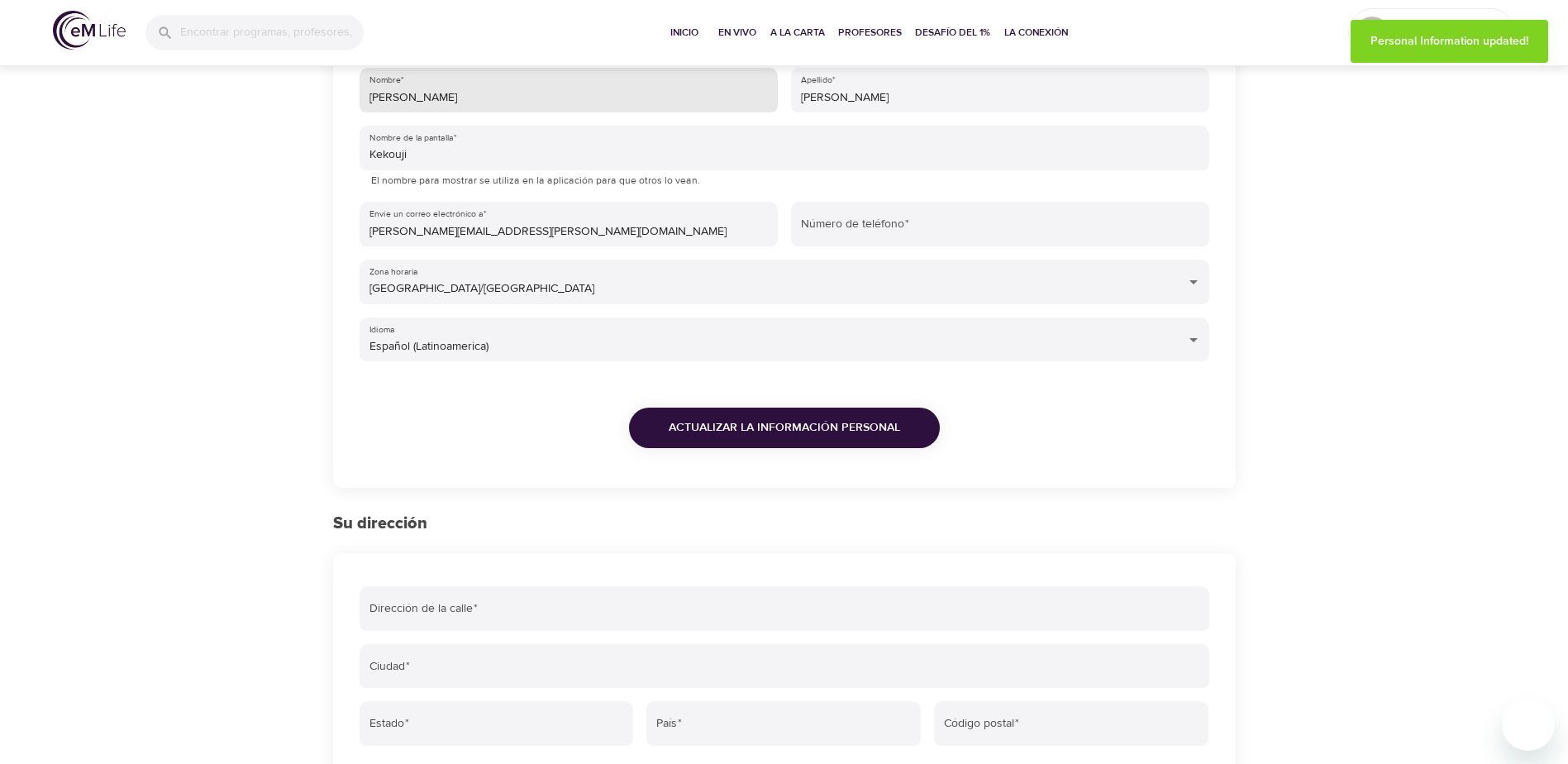
scroll to position [165, 0]
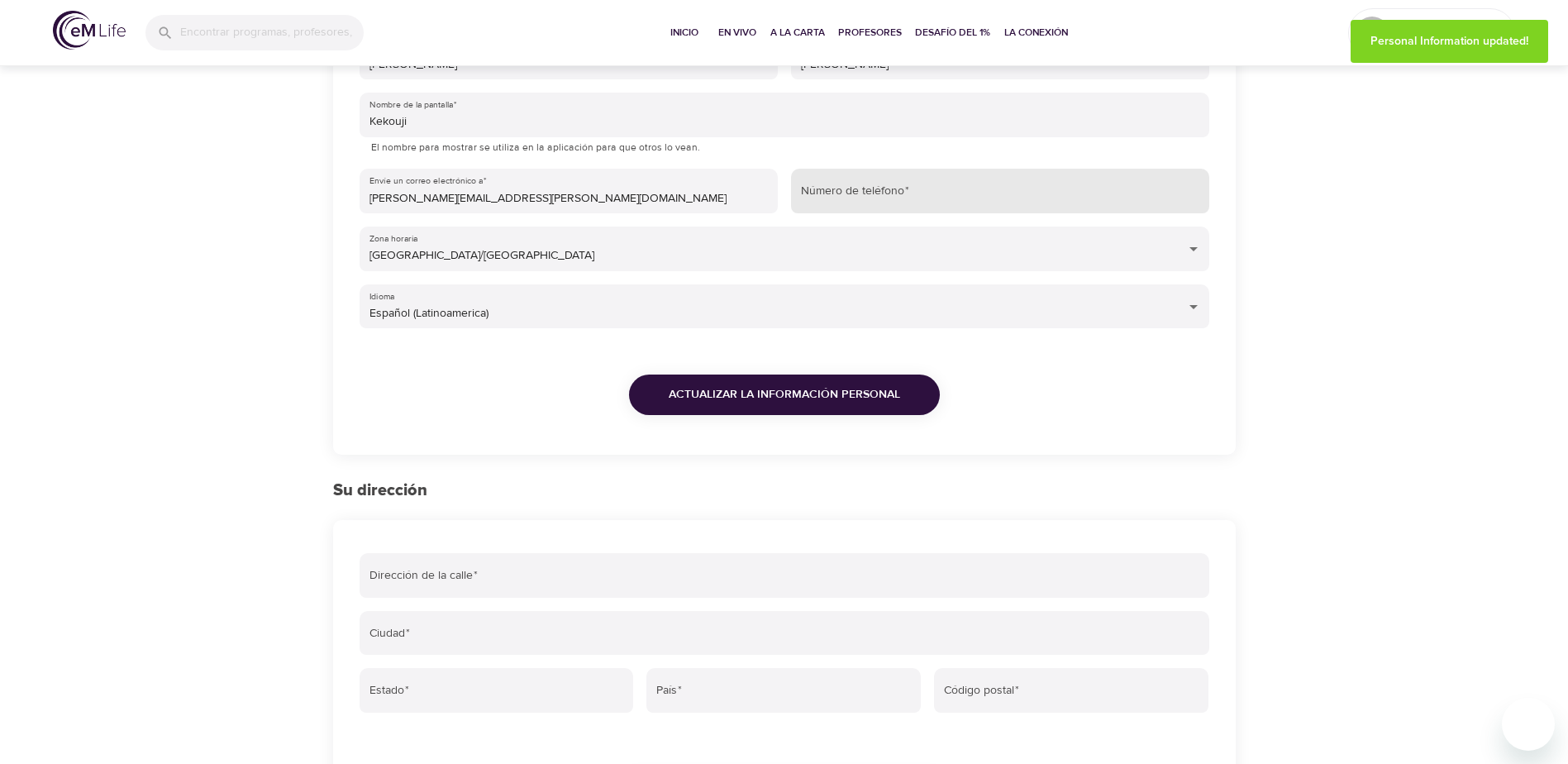
click at [837, 193] on input "Número de teléfono   *" at bounding box center [1000, 190] width 418 height 44
type input "5539410068"
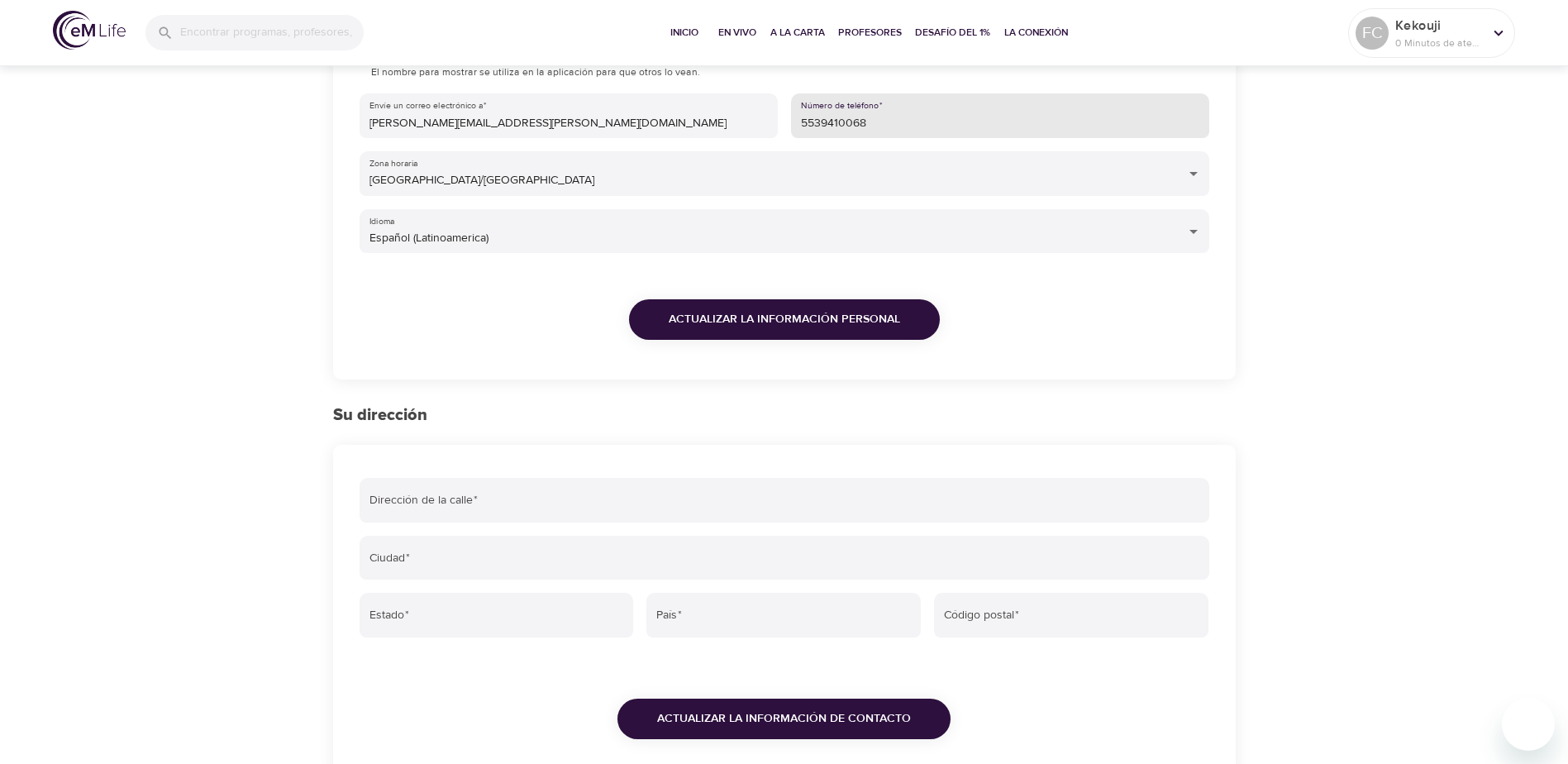
scroll to position [467, 0]
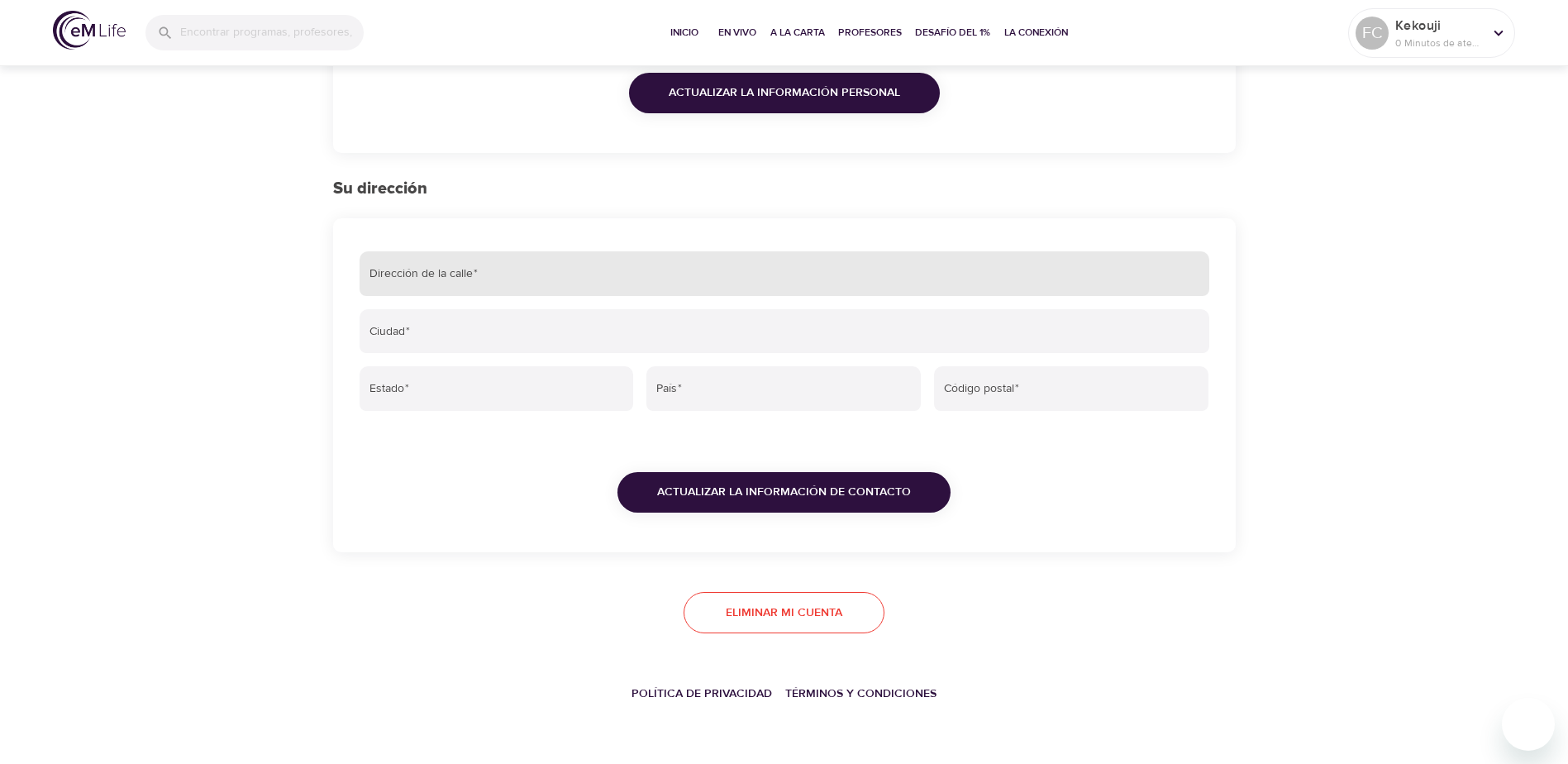
click at [488, 266] on input "Dirección de la calle   *" at bounding box center [785, 273] width 850 height 44
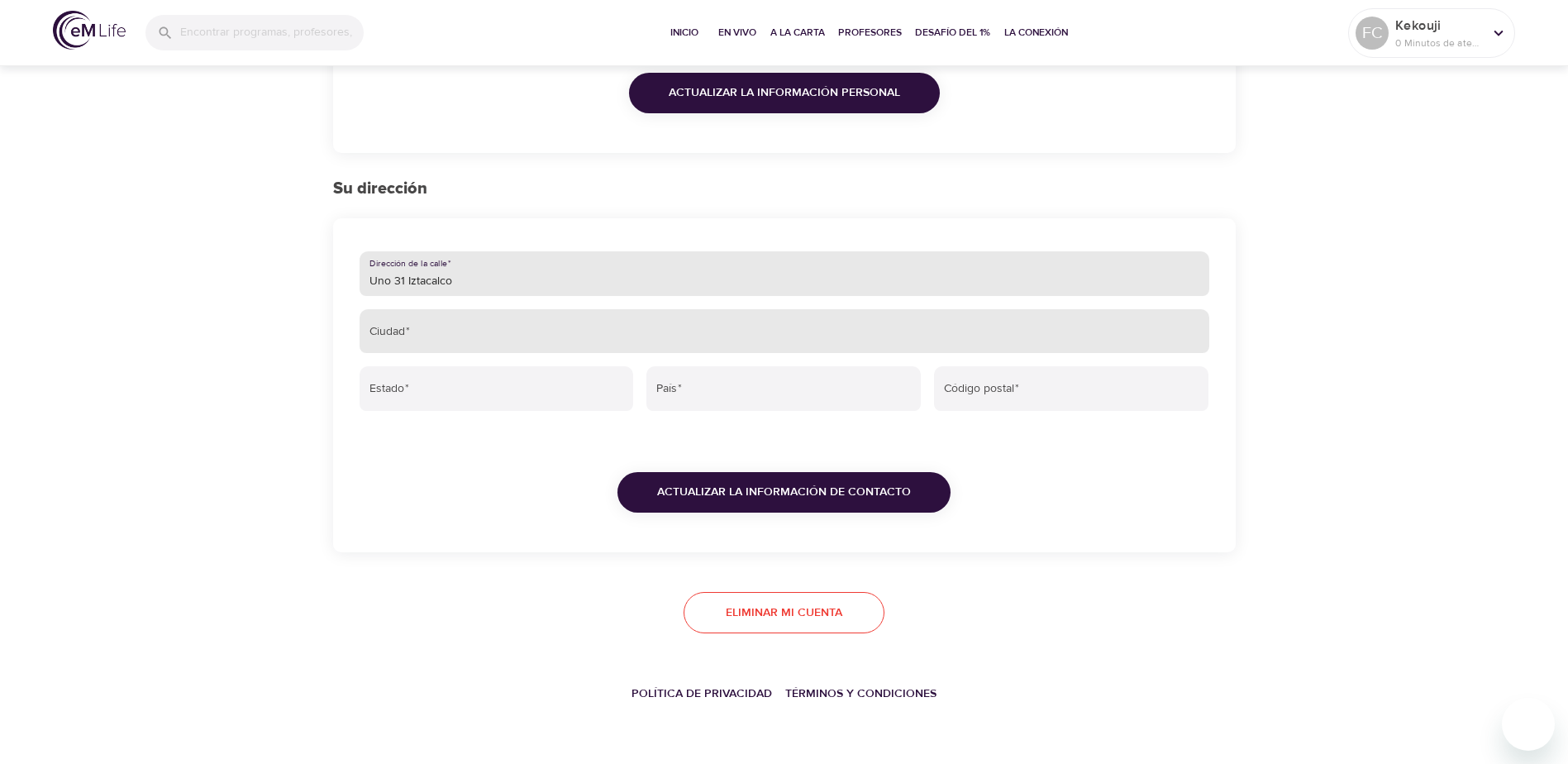
type input "Uno 31 Iztacalco"
click at [442, 334] on input "Ciudad   *" at bounding box center [785, 331] width 850 height 44
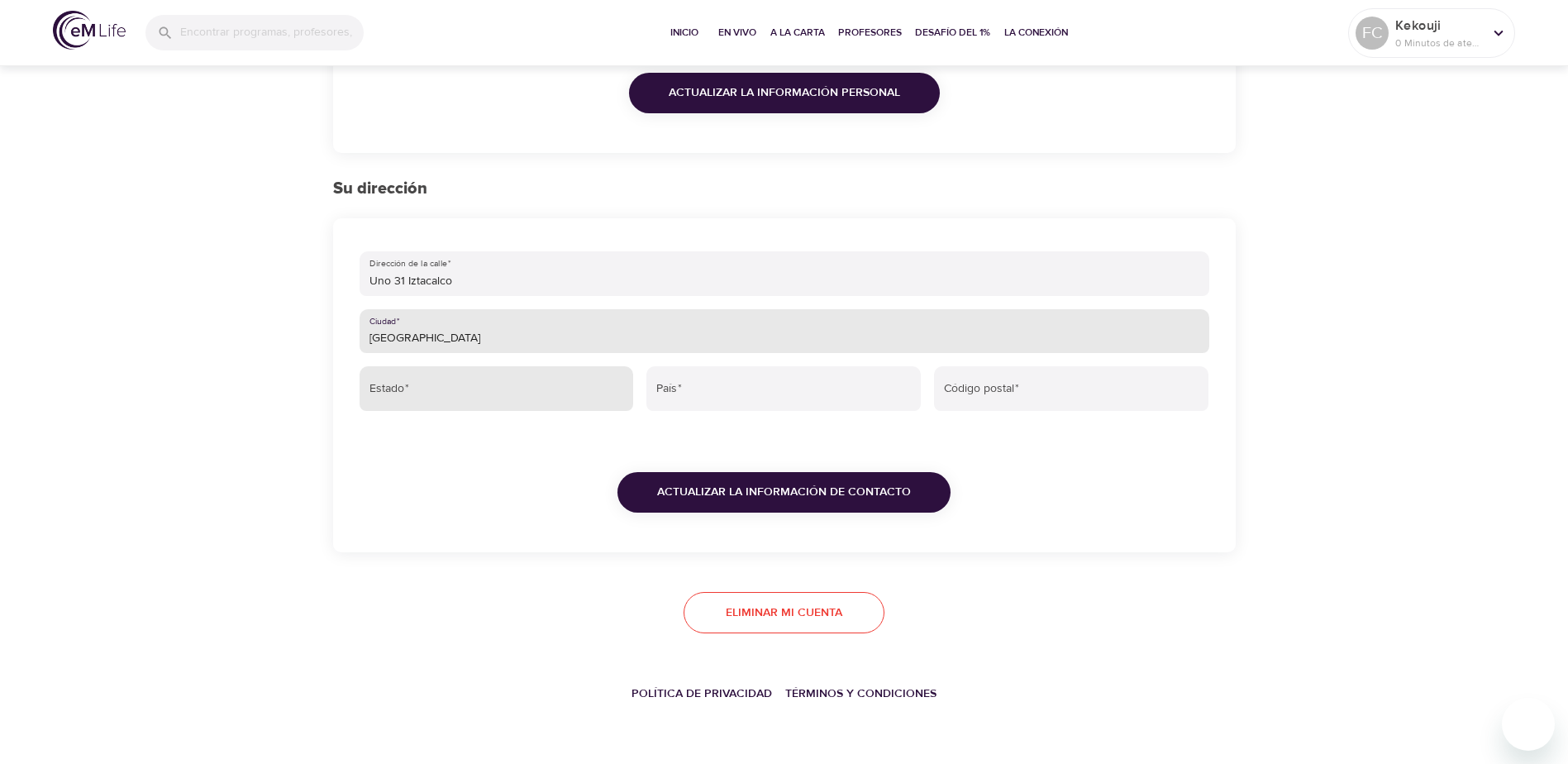
type input "[GEOGRAPHIC_DATA]"
click at [445, 401] on input "Estado   *" at bounding box center [497, 388] width 275 height 44
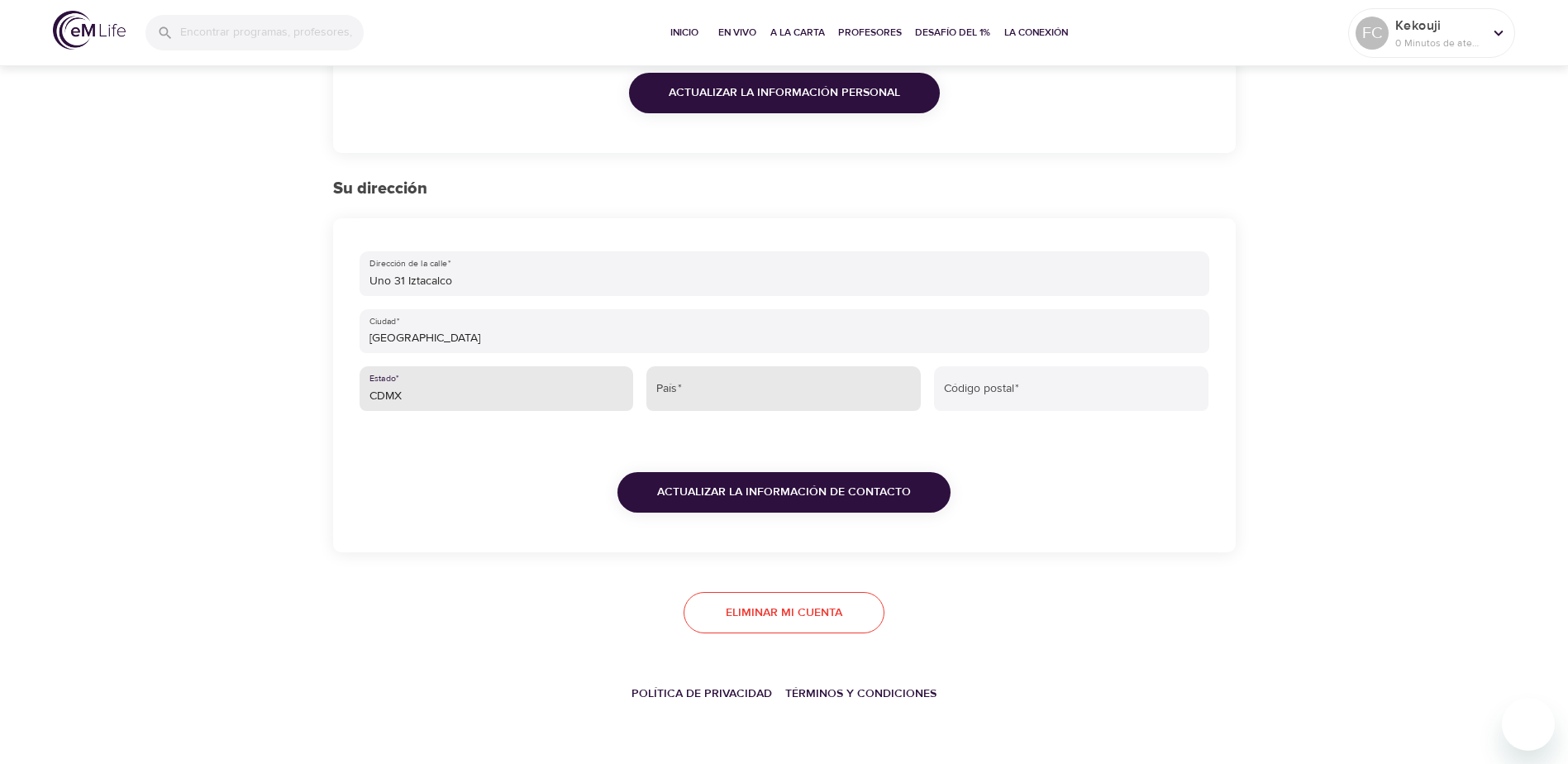
type input "CDMX"
click at [766, 396] on input "País   *" at bounding box center [783, 388] width 275 height 44
type input "[GEOGRAPHIC_DATA]"
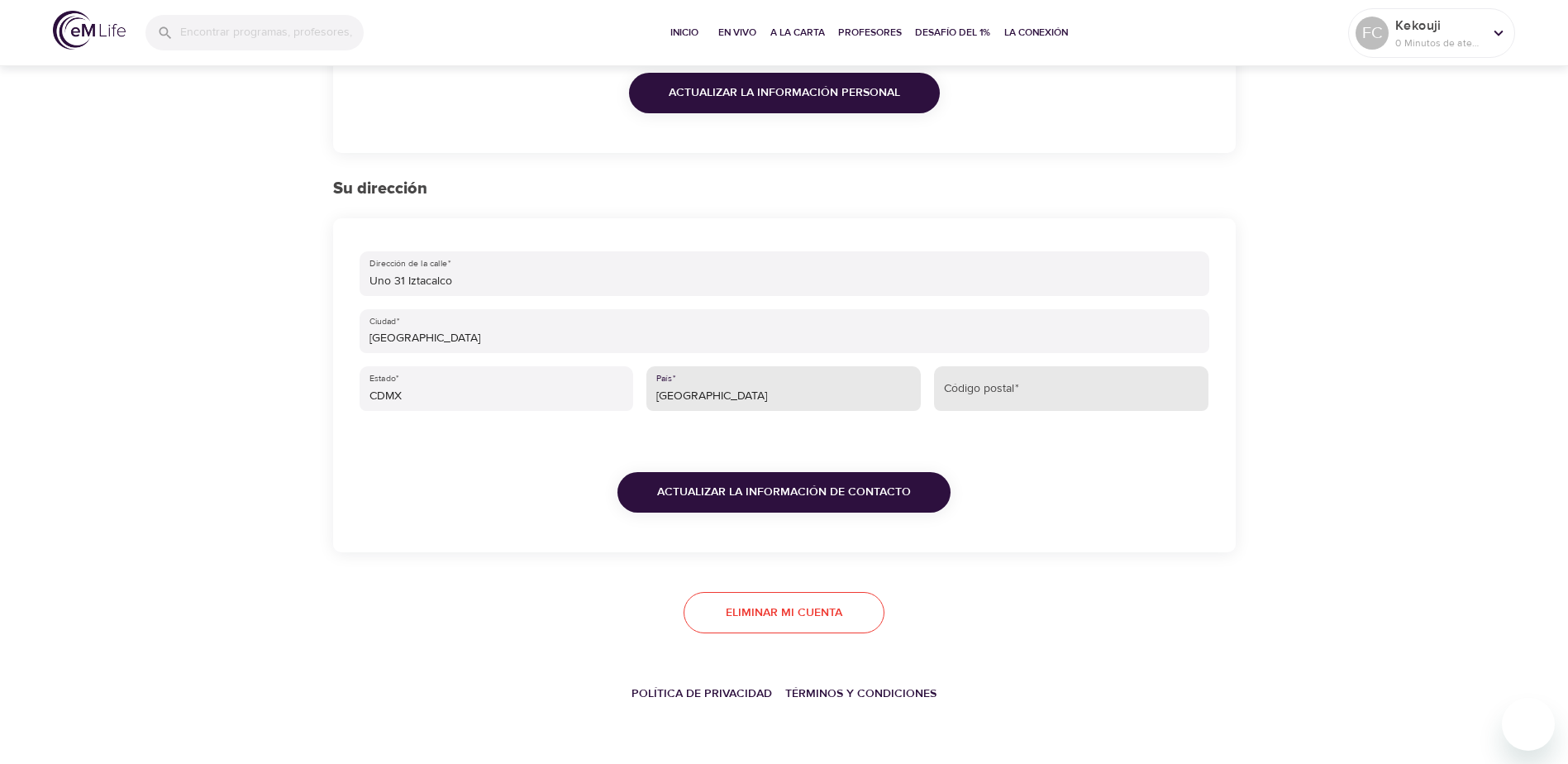
click at [837, 393] on input "Código postal   *" at bounding box center [1071, 388] width 275 height 44
type input "08100"
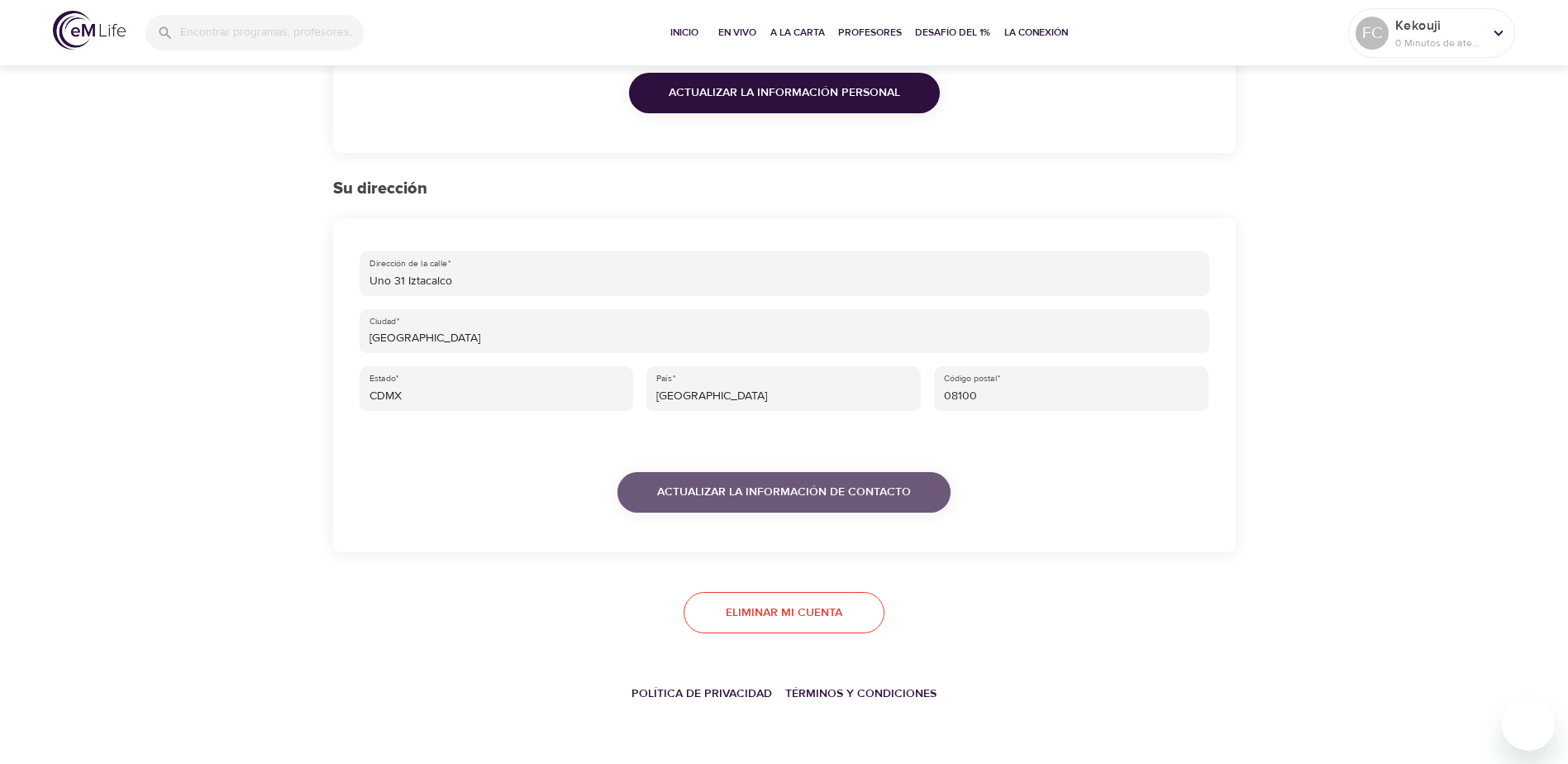
click at [837, 501] on span "Actualizar la información de contacto" at bounding box center [784, 492] width 254 height 21
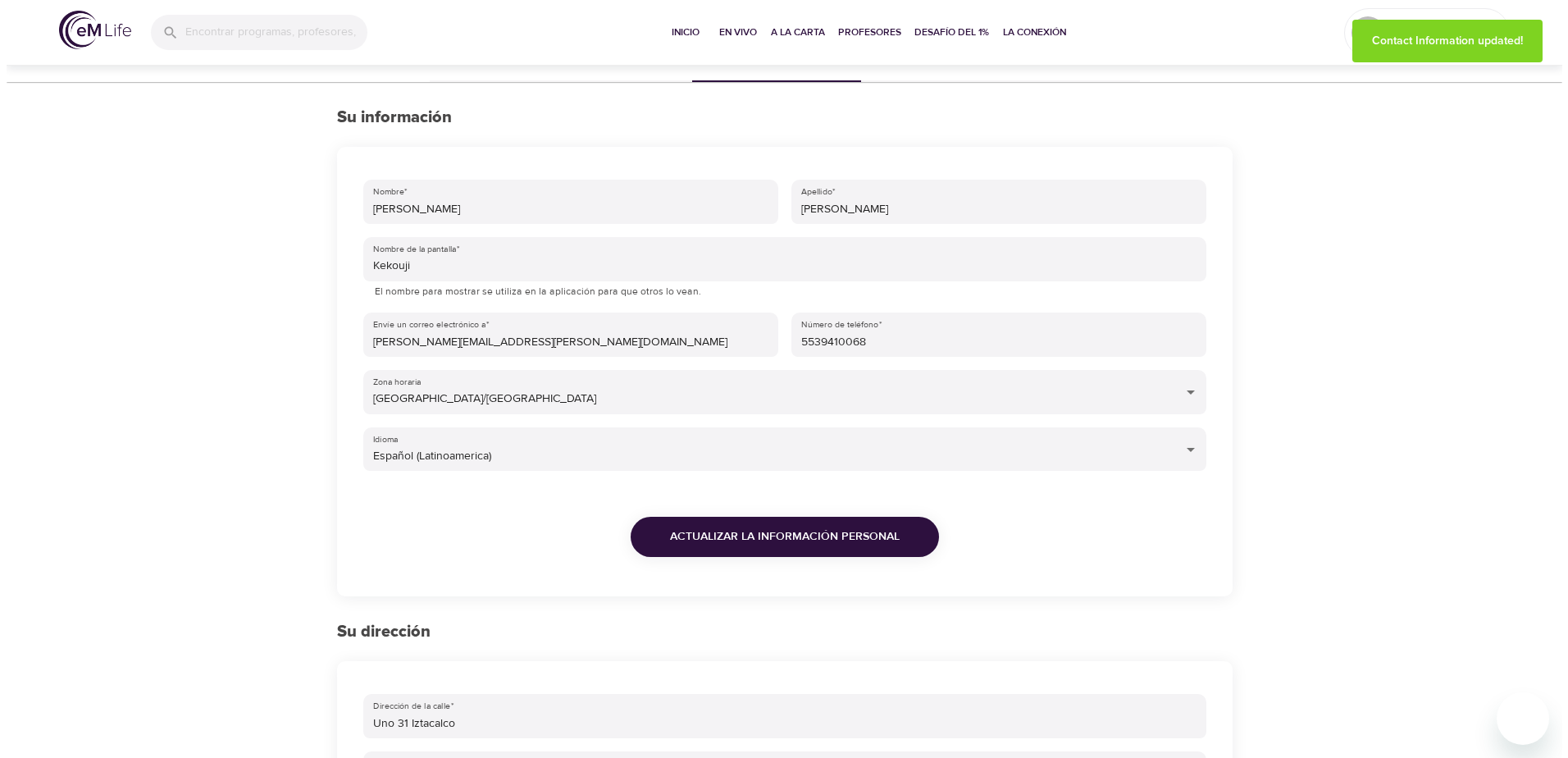
scroll to position [0, 0]
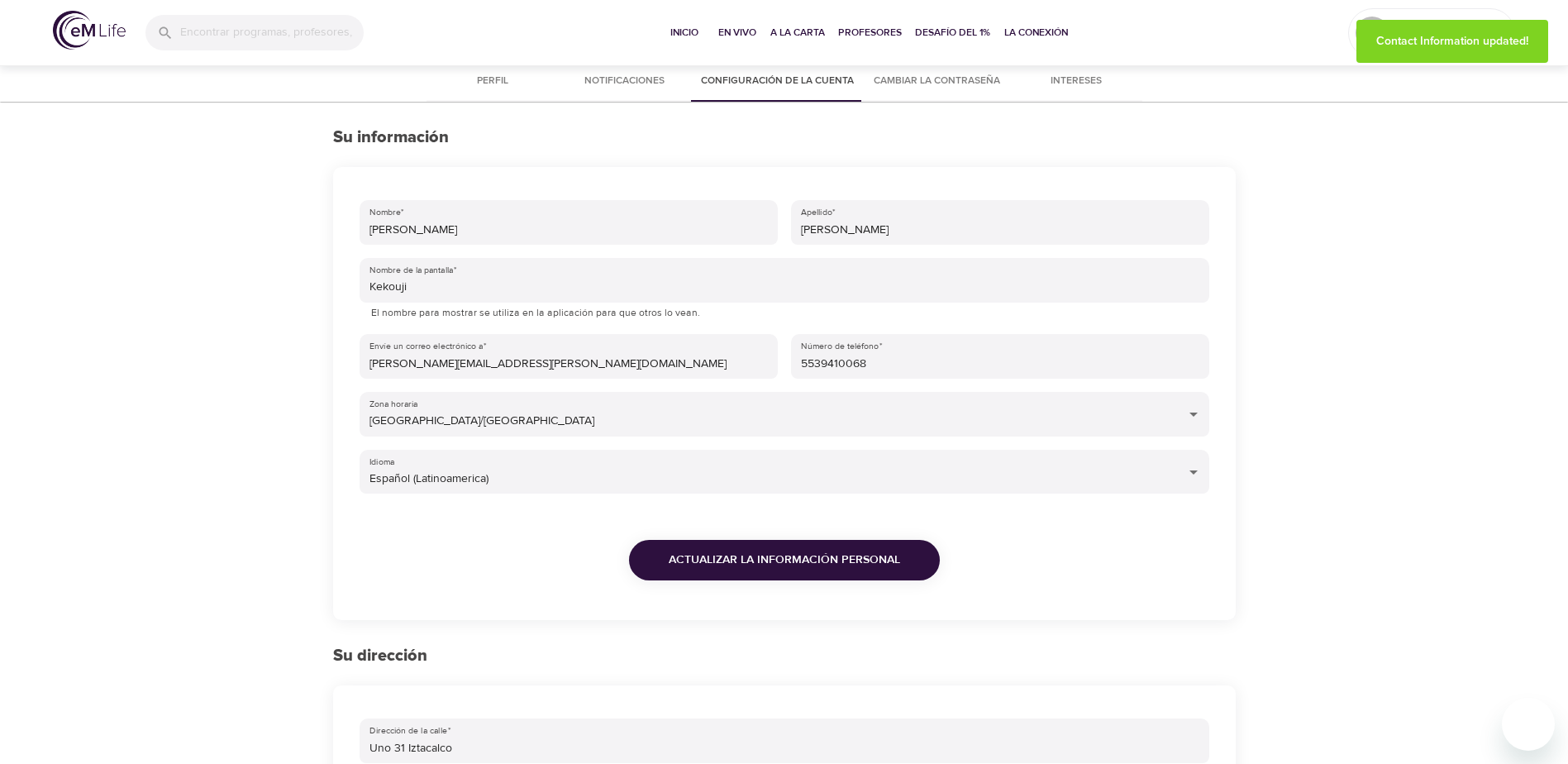
click at [818, 553] on span "Actualizar la información personal" at bounding box center [784, 559] width 231 height 21
click at [628, 81] on span "Notificaciones" at bounding box center [624, 81] width 112 height 17
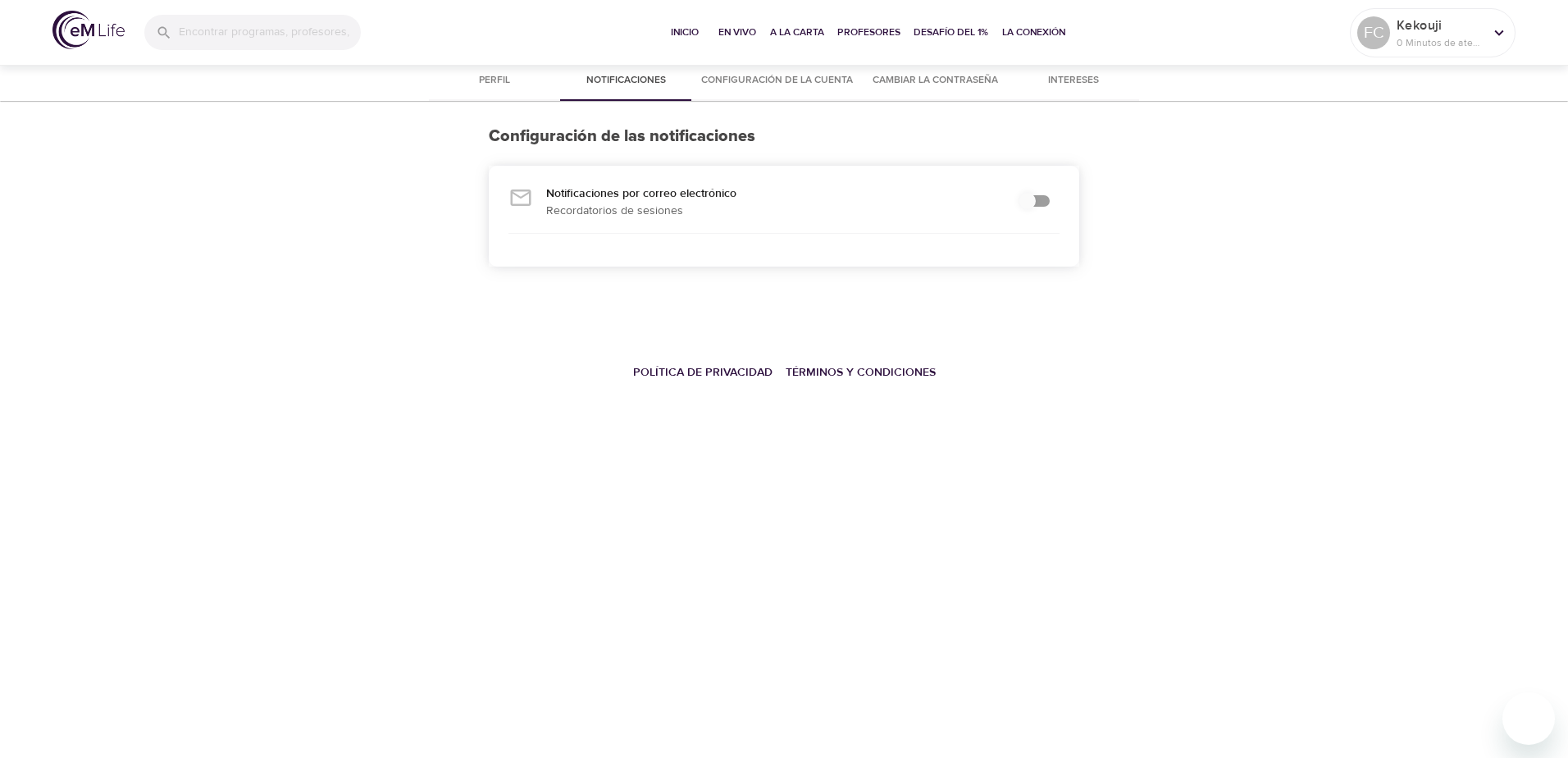
checkbox input "true"
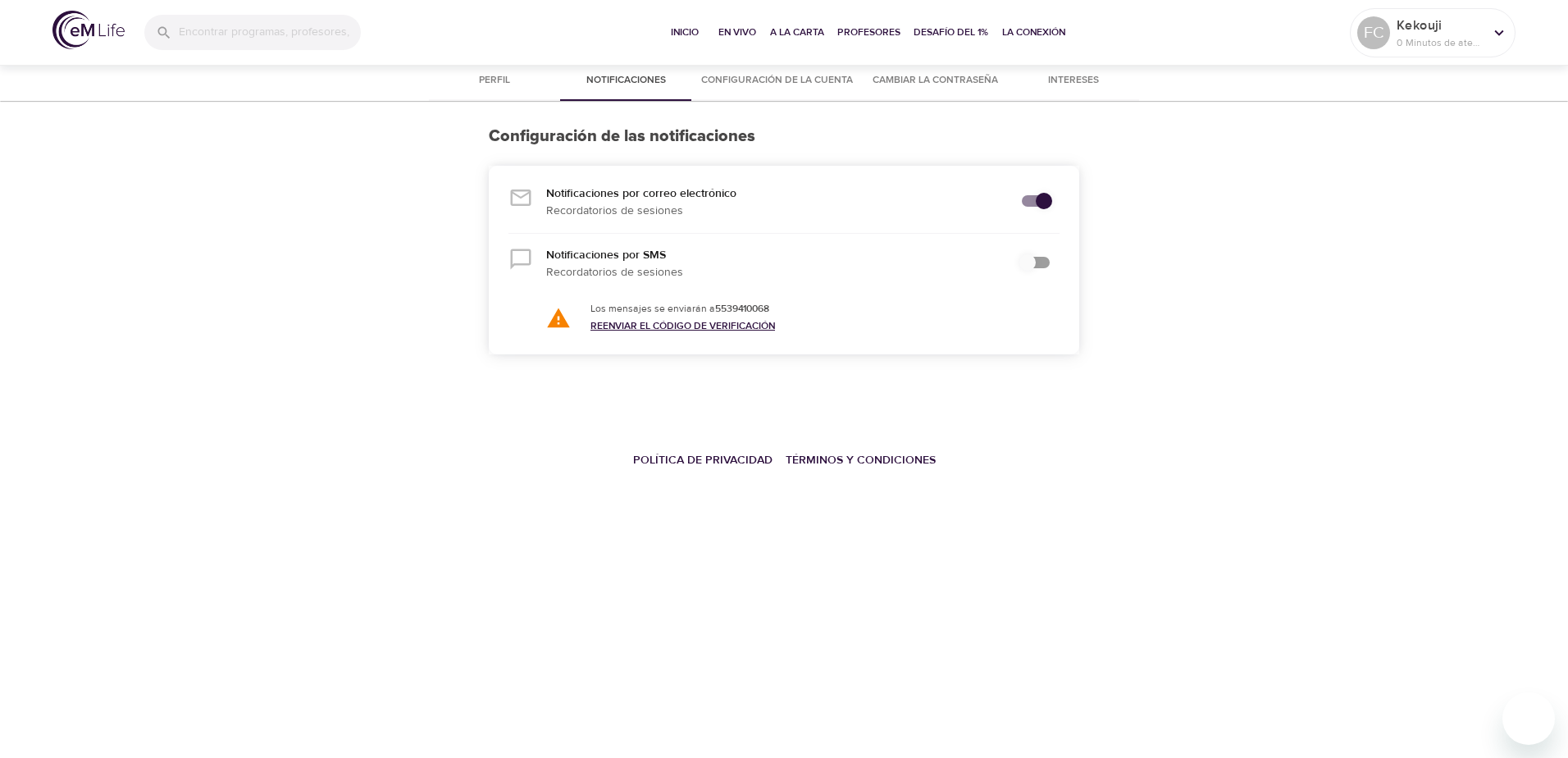
click at [747, 320] on link "Reenviar el código de verificación" at bounding box center [682, 325] width 184 height 13
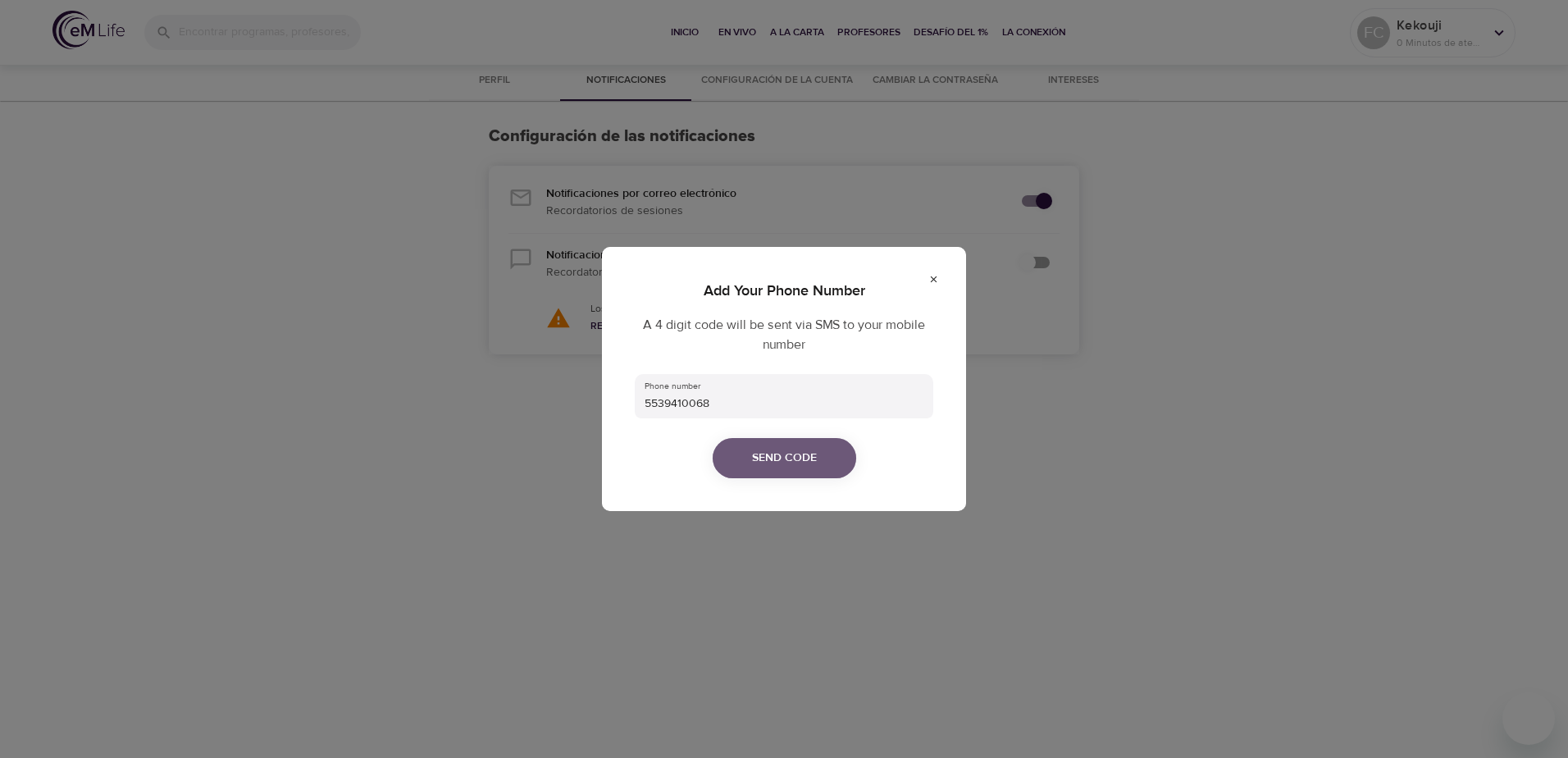
click at [788, 463] on span "Send Code" at bounding box center [784, 458] width 65 height 21
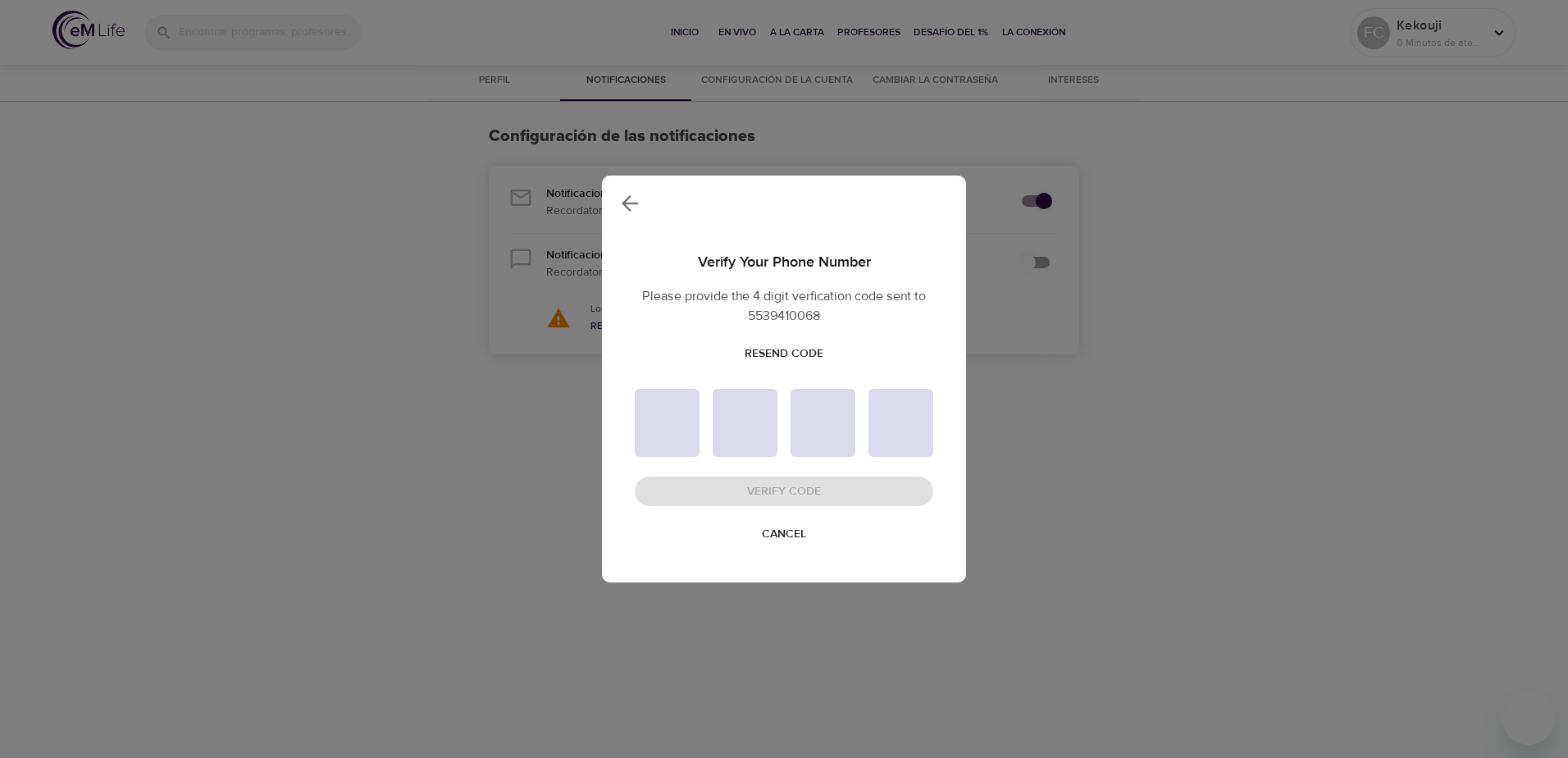
click at [801, 347] on span "Resend Code" at bounding box center [784, 353] width 79 height 21
click at [629, 200] on icon "button" at bounding box center [629, 202] width 24 height 24
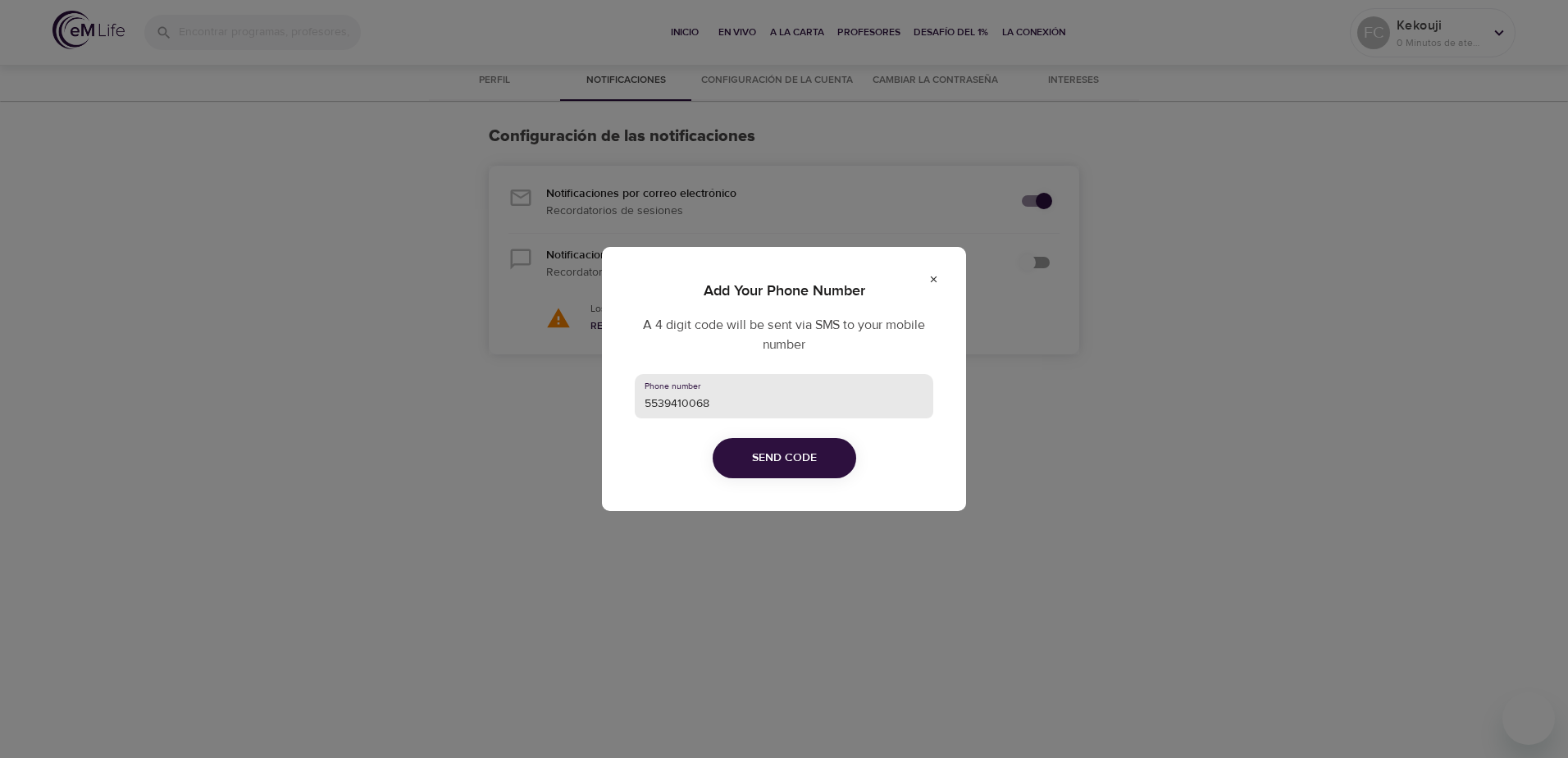
click at [646, 402] on input "5539410068" at bounding box center [784, 396] width 298 height 44
type input "[PHONE_NUMBER]"
click at [782, 461] on span "Send Code" at bounding box center [784, 458] width 65 height 21
